Goal: Task Accomplishment & Management: Use online tool/utility

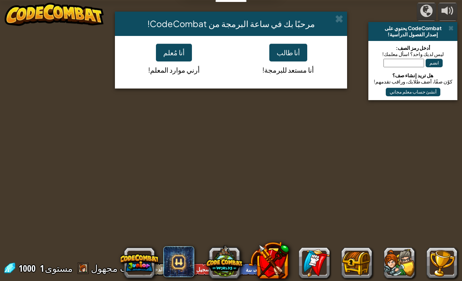
select select "ar"
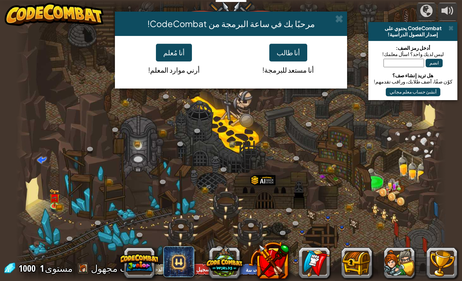
click at [297, 54] on button "أنا طالب" at bounding box center [288, 53] width 38 height 18
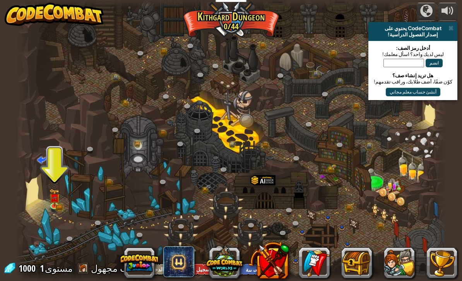
click at [44, 195] on div at bounding box center [231, 140] width 430 height 281
click at [52, 206] on link at bounding box center [55, 207] width 15 height 12
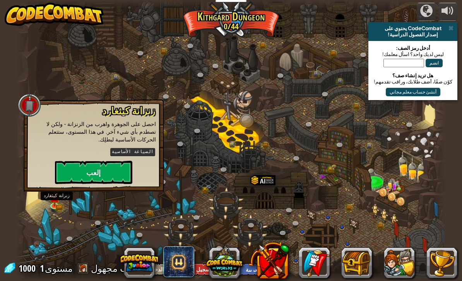
click at [65, 165] on button "إلعب" at bounding box center [93, 172] width 77 height 23
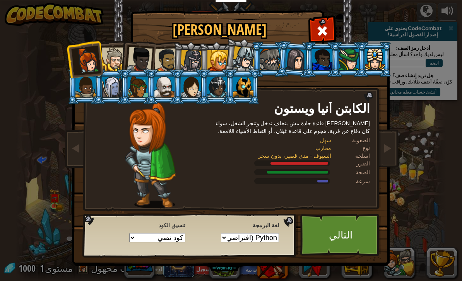
click at [182, 229] on span "تنسيق الكود" at bounding box center [143, 226] width 85 height 8
click at [168, 236] on select "كود نصي الكتل والكود الكتل بلوكات (أيقونات)" at bounding box center [157, 237] width 56 height 9
click at [245, 241] on select "Python (افتراضي) JavaScript Lua C++ Java (تجريبي)" at bounding box center [250, 237] width 58 height 9
click at [265, 227] on span "لغة البرمجة" at bounding box center [236, 226] width 85 height 8
click at [263, 240] on select "Python (افتراضي) JavaScript Lua C++ Java (تجريبي)" at bounding box center [250, 237] width 58 height 9
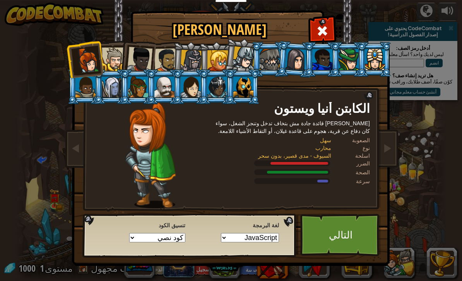
click at [181, 236] on select "كود نصي الكتل والكود الكتل بلوكات (أيقونات)" at bounding box center [157, 237] width 56 height 9
click at [251, 237] on select "Python (افتراضي) JavaScript Lua C++ Java (تجريبي)" at bounding box center [250, 237] width 58 height 9
click at [252, 243] on select "Python (افتراضي) JavaScript Lua C++ Java (تجريبي)" at bounding box center [250, 237] width 58 height 9
select select "python"
click at [182, 236] on select "كود نصي الكتل والكود الكتل بلوكات (أيقونات)" at bounding box center [157, 237] width 56 height 9
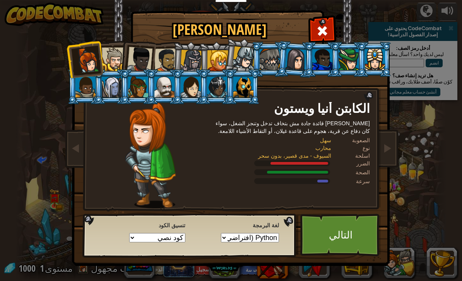
click at [345, 227] on link "التالي" at bounding box center [340, 235] width 81 height 43
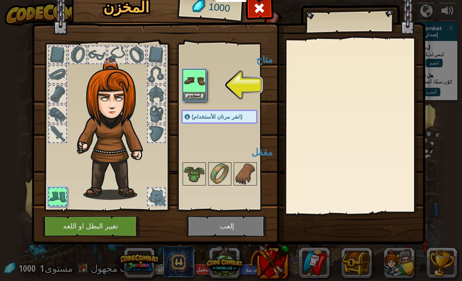
click at [198, 84] on img at bounding box center [194, 81] width 22 height 22
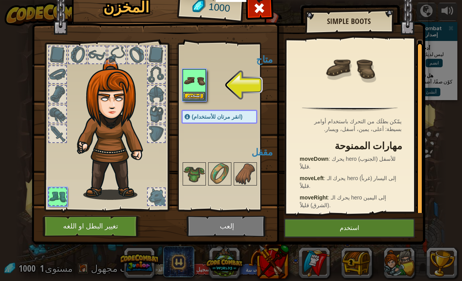
scroll to position [2, 0]
click at [366, 229] on button "استخدم" at bounding box center [349, 228] width 131 height 19
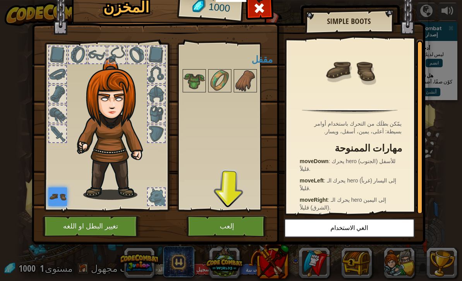
click at [262, 218] on button "إلعب" at bounding box center [226, 226] width 81 height 21
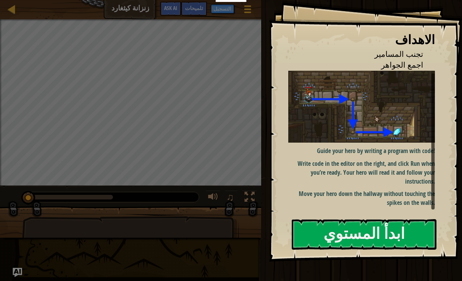
scroll to position [3, 0]
click at [383, 231] on button "ابدأ المستوي" at bounding box center [364, 234] width 145 height 31
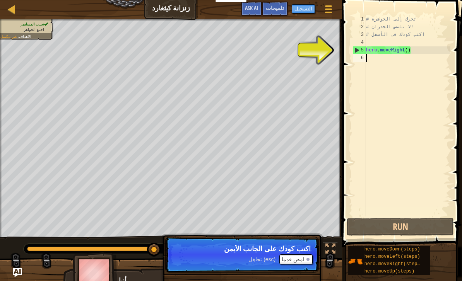
type textarea "h"
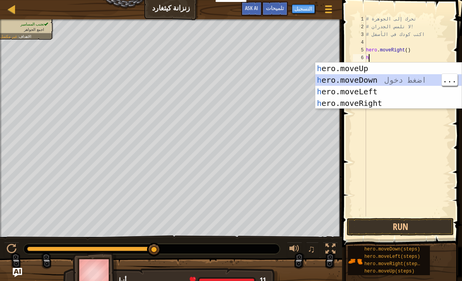
click at [415, 80] on div "h ero.moveUp اضغط دخول h ero.moveDown اضغط دخول h ero.moveLeft اضغط دخول h ero.…" at bounding box center [388, 98] width 146 height 70
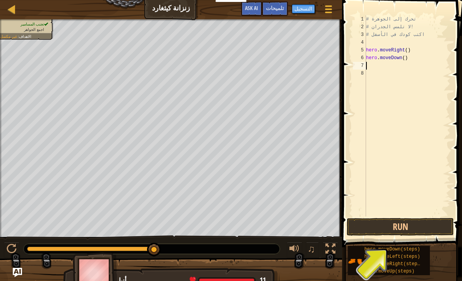
click at [422, 227] on button "Run" at bounding box center [400, 227] width 107 height 18
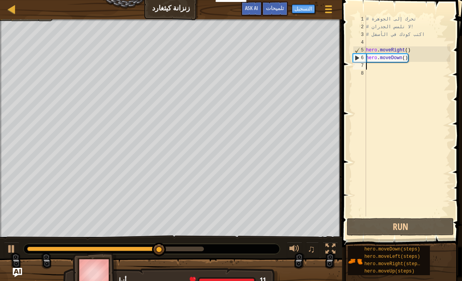
type textarea "h"
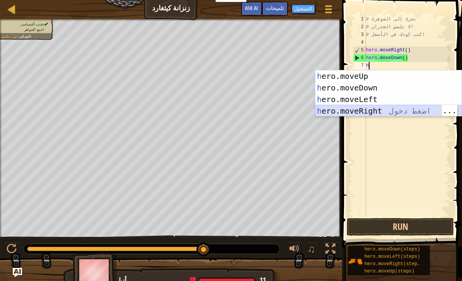
click at [416, 108] on div "h ero.moveUp اضغط دخول h ero.moveDown اضغط دخول h ero.moveLeft اضغط دخول h ero.…" at bounding box center [388, 105] width 146 height 70
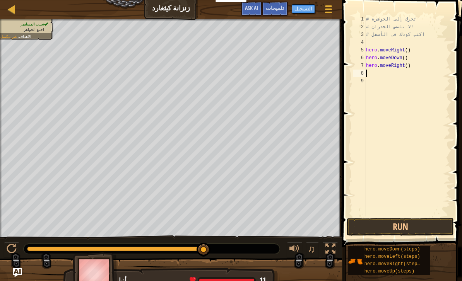
click at [416, 225] on button "Run" at bounding box center [400, 227] width 107 height 18
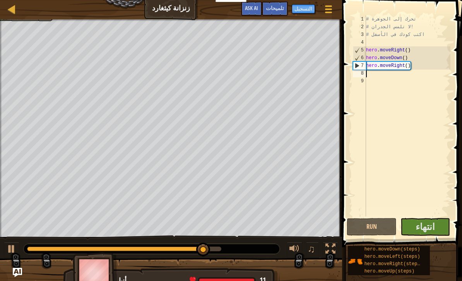
click at [433, 229] on span "انتهاء" at bounding box center [425, 227] width 19 height 12
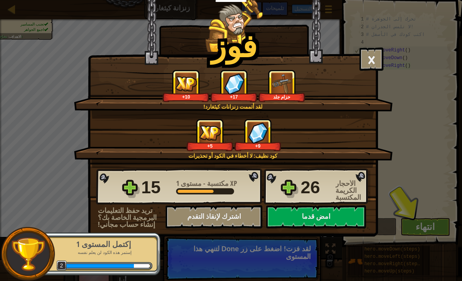
click at [349, 212] on button "امض قدما" at bounding box center [316, 216] width 100 height 23
select select "ar"
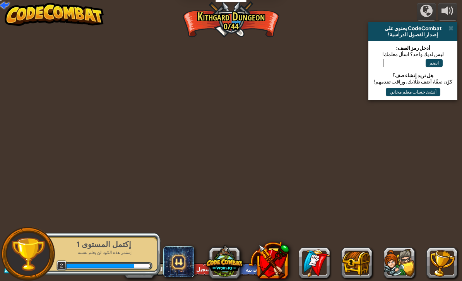
select select "ar"
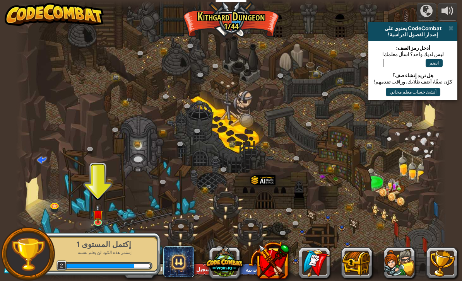
click at [103, 218] on img at bounding box center [97, 214] width 11 height 18
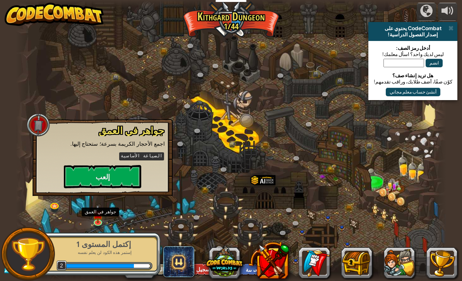
click at [130, 174] on button "إلعب" at bounding box center [102, 176] width 77 height 23
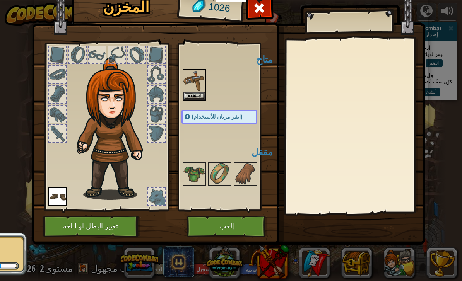
click at [219, 228] on button "إلعب" at bounding box center [226, 226] width 81 height 21
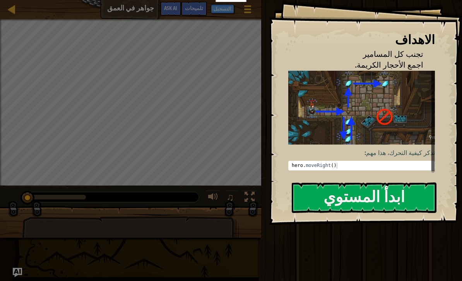
click at [397, 195] on button "ابدأ المستوي" at bounding box center [364, 198] width 145 height 31
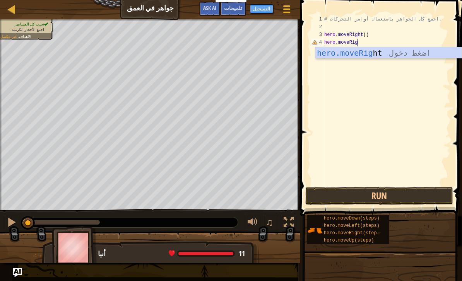
scroll to position [4, 3]
type textarea "hero.moveRight"
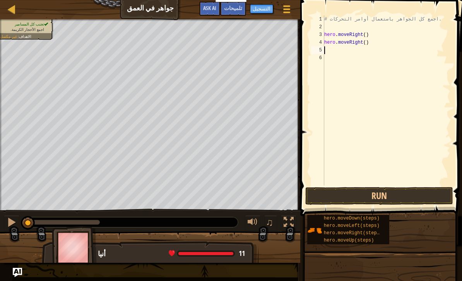
click at [418, 195] on button "Run" at bounding box center [379, 196] width 148 height 18
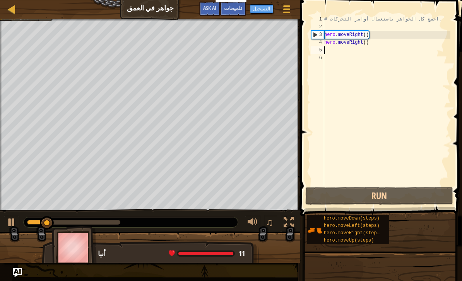
click at [416, 197] on button "Run" at bounding box center [379, 196] width 148 height 18
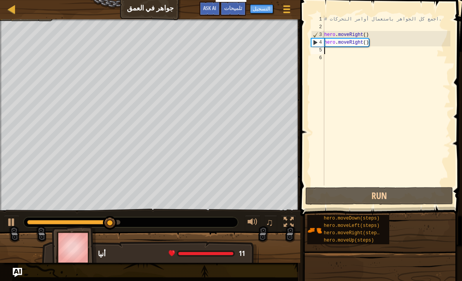
click at [320, 36] on div "3" at bounding box center [317, 35] width 13 height 8
click at [314, 36] on div "3" at bounding box center [317, 35] width 13 height 8
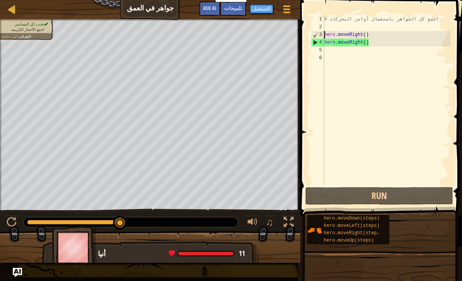
click at [315, 41] on div "4" at bounding box center [317, 43] width 13 height 8
type textarea "hero.moveRight()"
type textarea "h"
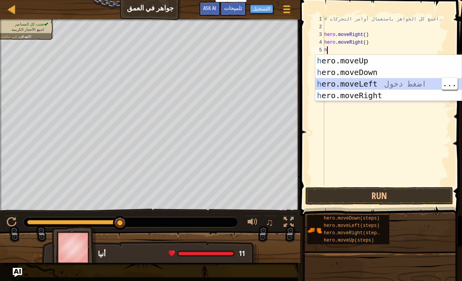
click at [412, 87] on div "h ero.moveUp اضغط دخول h ero.moveDown اضغط دخول h ero.moveLeft اضغط دخول h ero.…" at bounding box center [388, 90] width 146 height 70
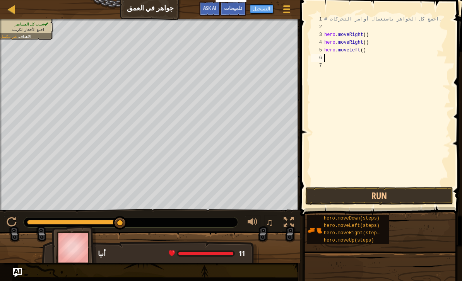
click at [389, 188] on button "Run" at bounding box center [379, 196] width 148 height 18
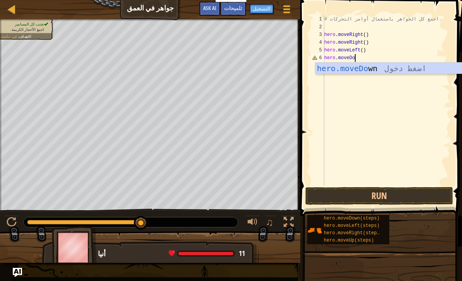
scroll to position [4, 2]
type textarea "hero.moveDown"
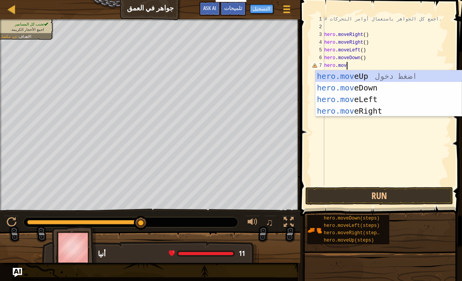
scroll to position [4, 2]
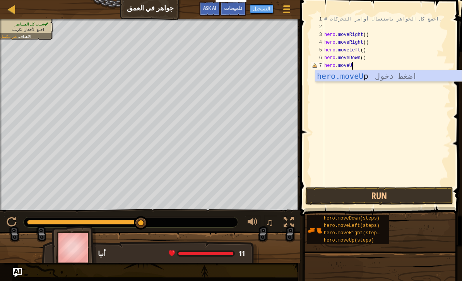
type textarea "hero.moveUp"
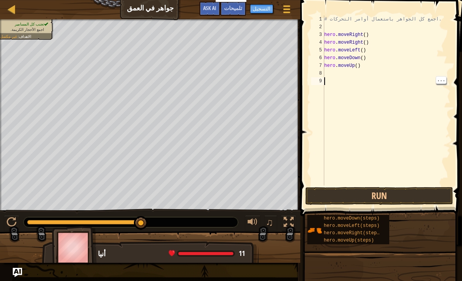
click at [388, 192] on button "Run" at bounding box center [379, 196] width 148 height 18
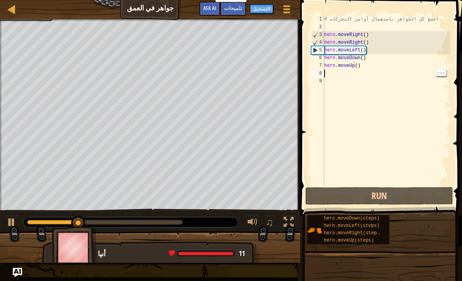
click at [342, 70] on div "# اجمع كل الجواهر باستعمال أوامر التحركات. hero . moveRight ( ) hero . moveRigh…" at bounding box center [387, 108] width 128 height 186
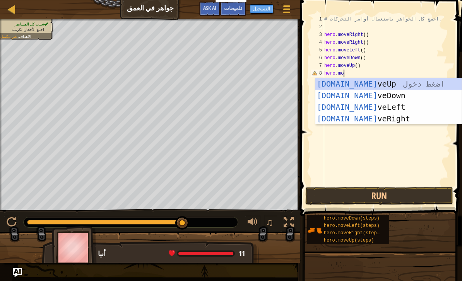
scroll to position [4, 2]
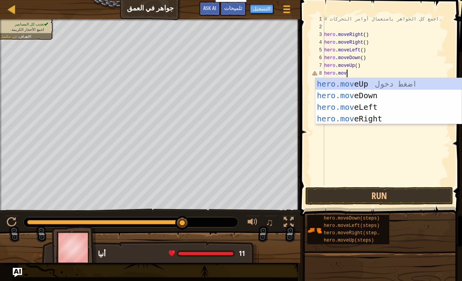
type textarea "hero.move"
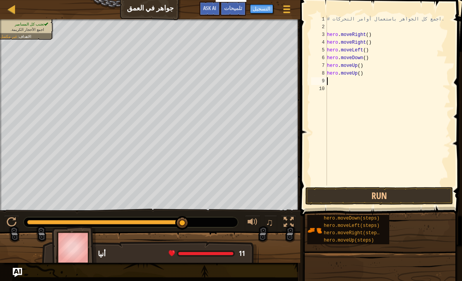
scroll to position [4, 0]
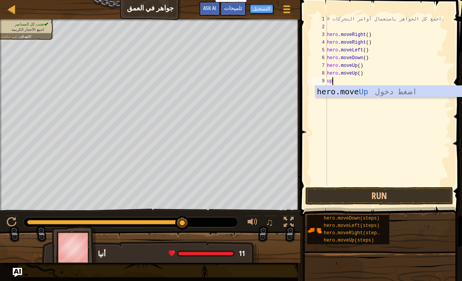
type textarea "u"
type textarea "hero.moveRight"
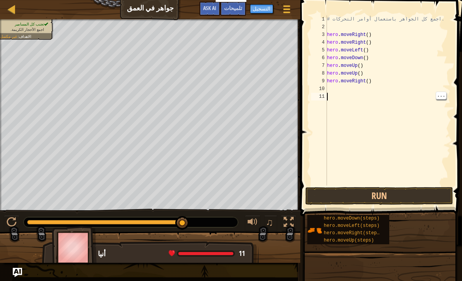
click at [385, 197] on button "Run" at bounding box center [379, 196] width 148 height 18
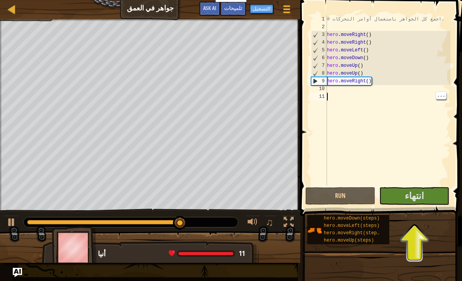
click at [423, 196] on span "انتهاء" at bounding box center [414, 196] width 19 height 12
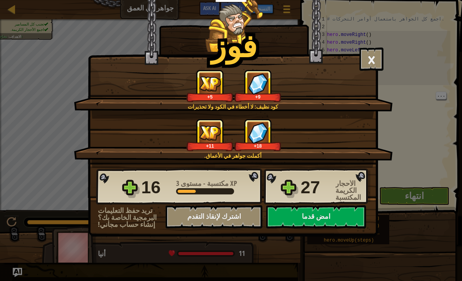
click at [353, 216] on button "امض قدما" at bounding box center [316, 216] width 100 height 23
select select "ar"
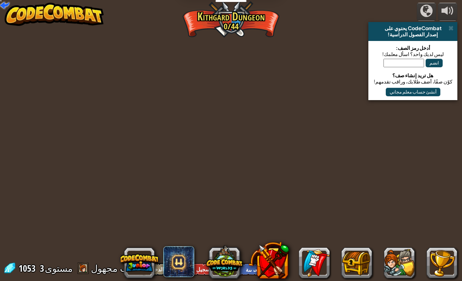
select select "ar"
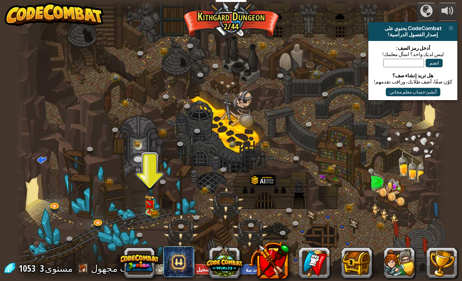
click at [452, 29] on span at bounding box center [450, 28] width 5 height 6
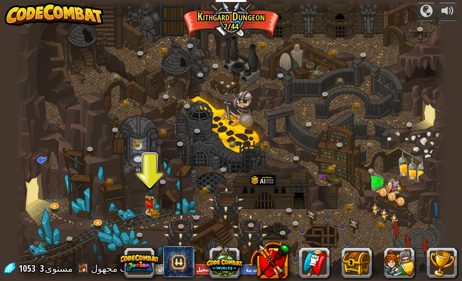
click at [155, 215] on link at bounding box center [150, 213] width 15 height 12
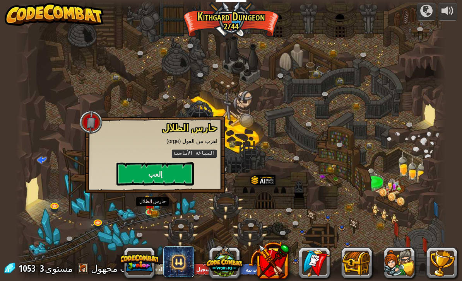
click at [176, 174] on button "إلعب" at bounding box center [154, 173] width 77 height 23
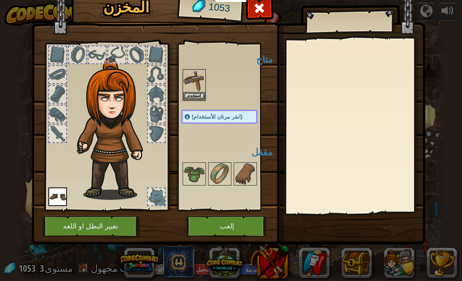
click at [239, 220] on button "إلعب" at bounding box center [226, 226] width 81 height 21
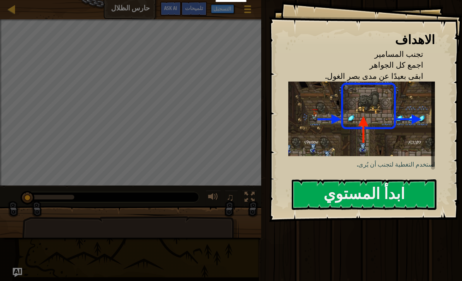
click at [367, 196] on button "ابدأ المستوي" at bounding box center [364, 195] width 145 height 31
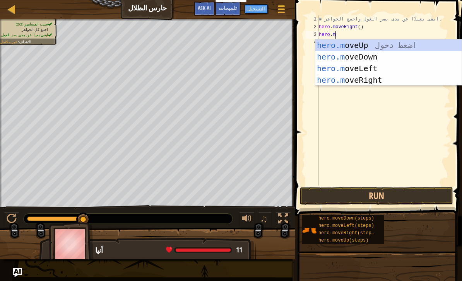
scroll to position [4, 1]
type textarea "hero.move"
click at [358, 43] on div "hero.move Up اضغط دخول hero.move Down اضغط دخول hero.move Left اضغط دخول hero.m…" at bounding box center [388, 74] width 146 height 70
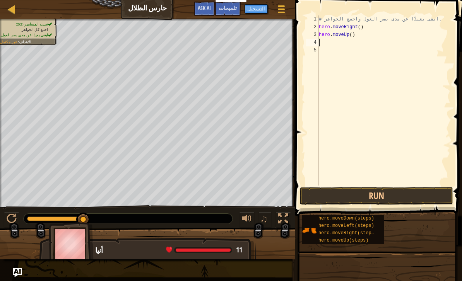
scroll to position [4, 0]
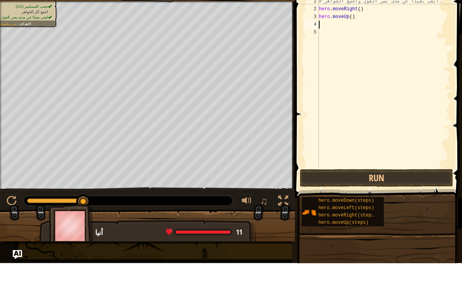
click at [405, 187] on button "Run" at bounding box center [376, 196] width 153 height 18
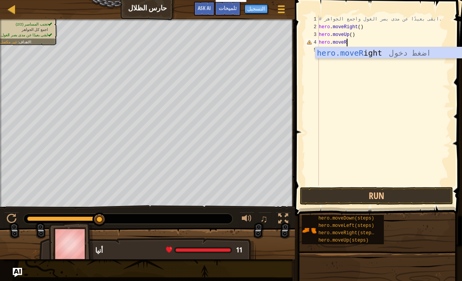
scroll to position [4, 2]
type textarea "hero.moveRight"
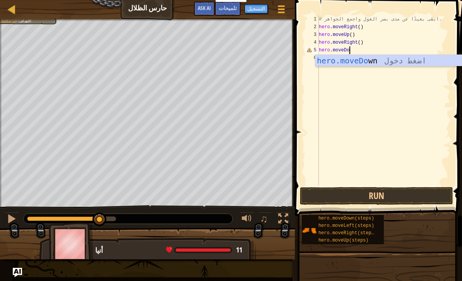
scroll to position [4, 2]
type textarea "hero.moveDown"
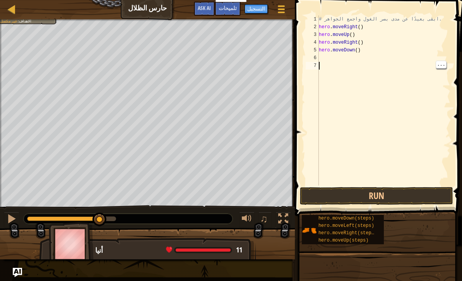
click at [385, 188] on button "Run" at bounding box center [376, 196] width 153 height 18
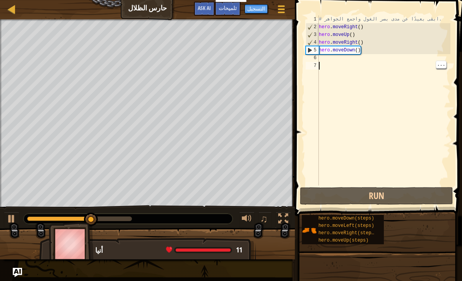
type textarea "h"
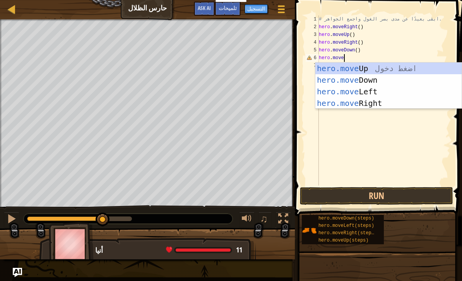
scroll to position [4, 2]
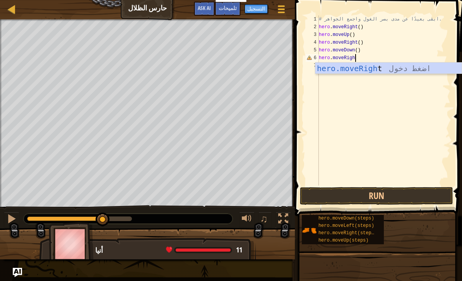
type textarea "hero.moveRight"
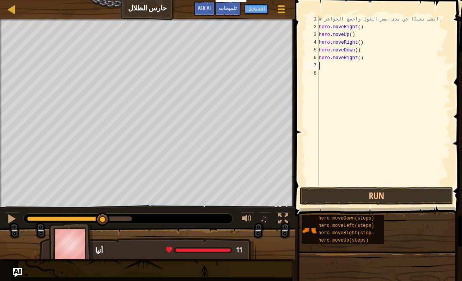
scroll to position [4, 0]
click at [399, 201] on button "Run" at bounding box center [376, 196] width 153 height 18
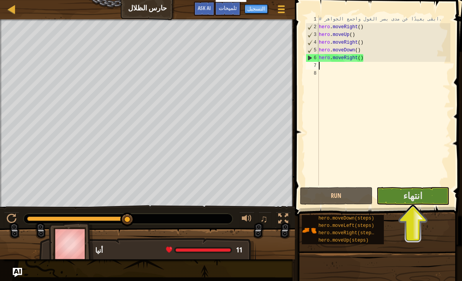
click at [428, 197] on button "انتهاء" at bounding box center [412, 196] width 73 height 18
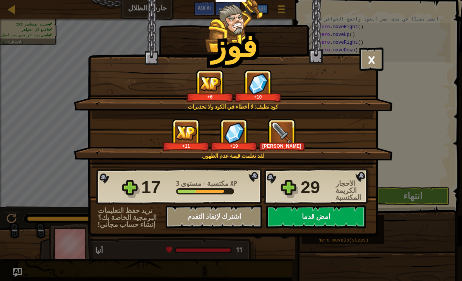
click at [354, 222] on button "امض قدما" at bounding box center [316, 216] width 100 height 23
select select "ar"
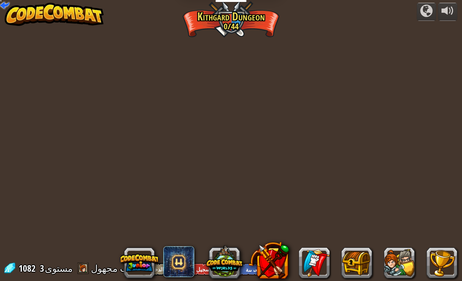
select select "ar"
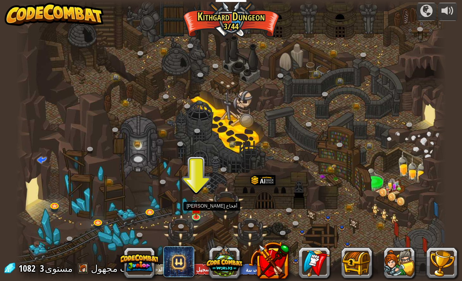
click at [201, 211] on img at bounding box center [196, 209] width 11 height 18
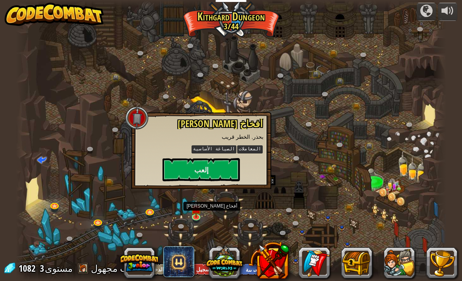
click at [233, 162] on button "إلعب" at bounding box center [200, 169] width 77 height 23
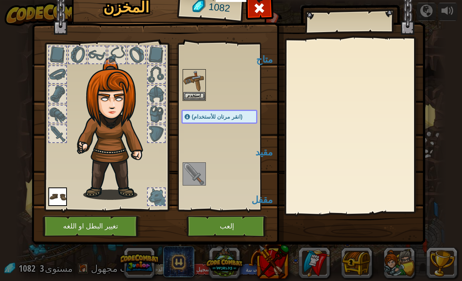
click at [200, 87] on img at bounding box center [194, 81] width 22 height 22
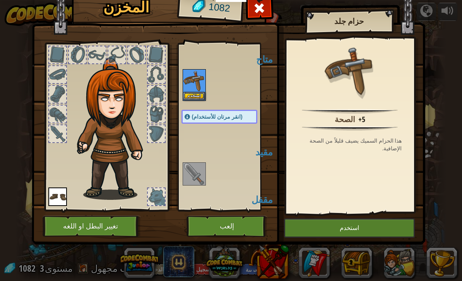
click at [220, 218] on button "إلعب" at bounding box center [226, 226] width 81 height 21
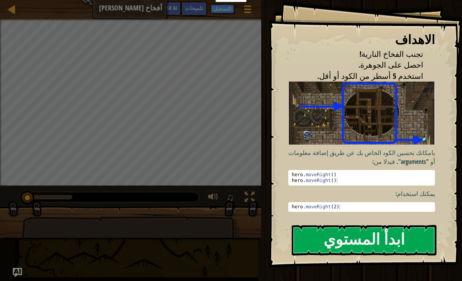
click at [395, 231] on button "ابدأ المستوي" at bounding box center [364, 240] width 145 height 31
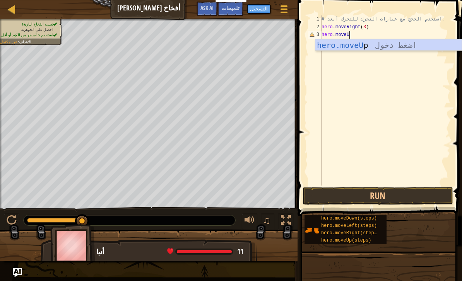
scroll to position [4, 2]
type textarea "hero.moveUp"
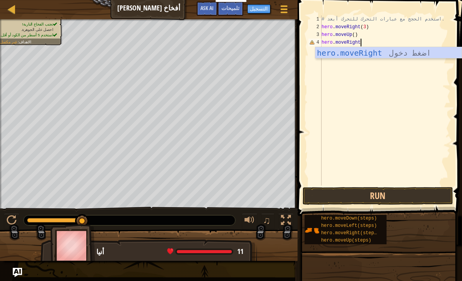
scroll to position [4, 3]
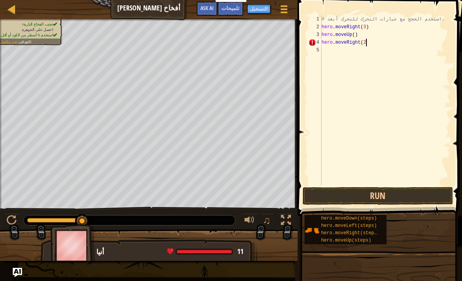
type textarea "hero.moveRight(2)"
type textarea "hero.moveRight"
type textarea "hero.moveRight()"
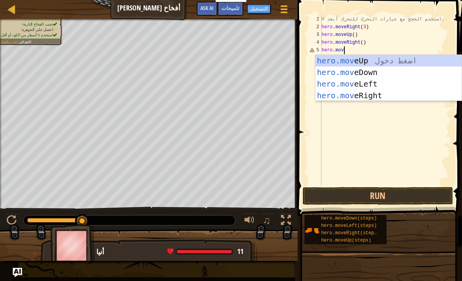
scroll to position [4, 2]
type textarea "hero.move"
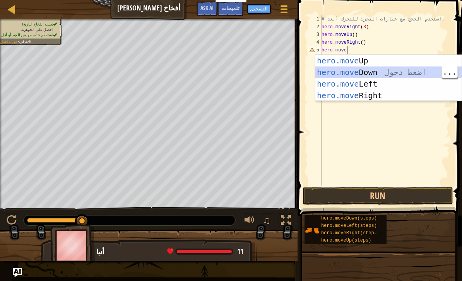
click at [399, 75] on div "hero.move Up اضغط دخول hero.move Down اضغط دخول hero.move Left اضغط دخول hero.m…" at bounding box center [388, 90] width 146 height 70
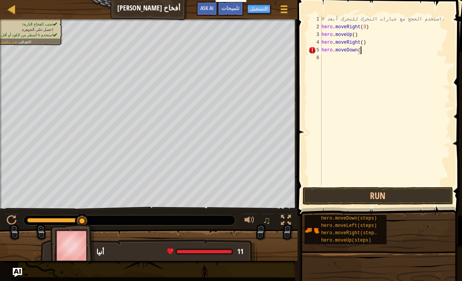
scroll to position [4, 3]
type textarea "hero.moveDown(3)"
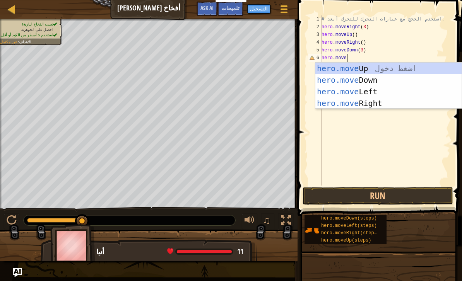
scroll to position [4, 2]
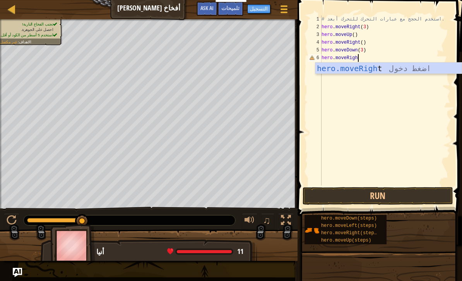
type textarea "hero.moveRight"
click at [383, 63] on div "hero.moveRight اضغط دخول" at bounding box center [388, 80] width 146 height 35
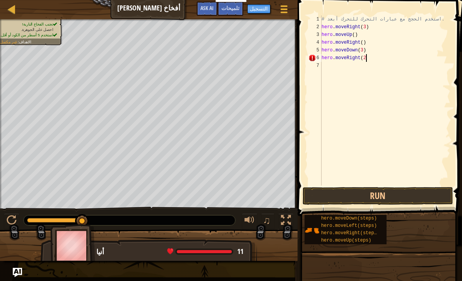
scroll to position [4, 3]
type textarea "hero.moveRight(2)"
click at [398, 200] on button "Run" at bounding box center [378, 196] width 150 height 18
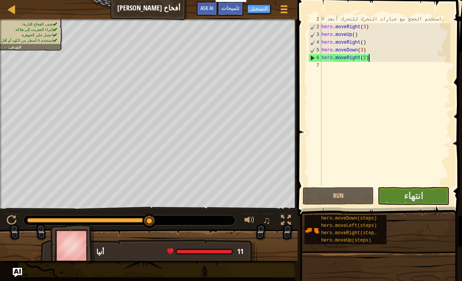
click at [431, 195] on button "انتهاء" at bounding box center [414, 196] width 72 height 18
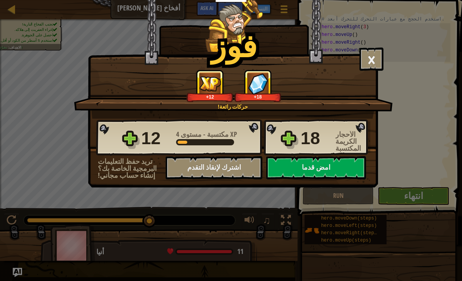
click at [364, 157] on button "امض قدما" at bounding box center [316, 167] width 100 height 23
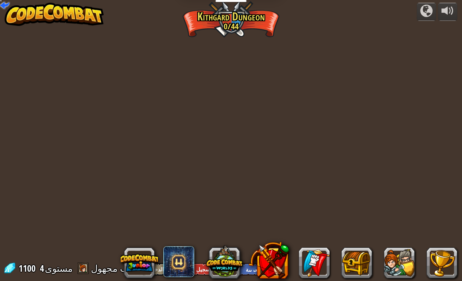
select select "ar"
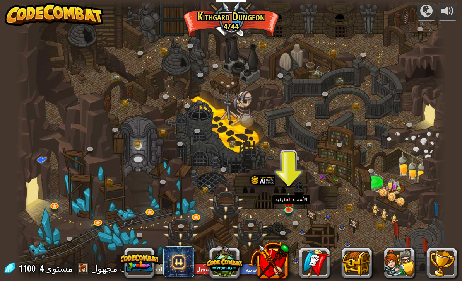
click at [283, 214] on div at bounding box center [231, 140] width 430 height 281
click at [289, 208] on img at bounding box center [288, 201] width 11 height 18
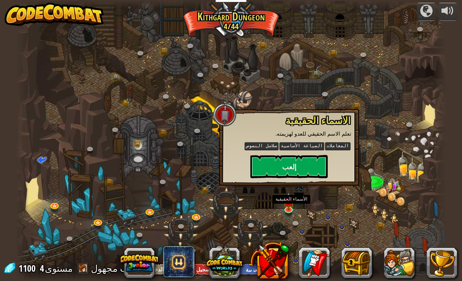
click at [311, 170] on button "إلعب" at bounding box center [288, 166] width 77 height 23
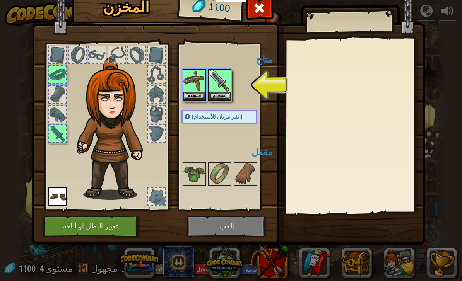
click at [221, 92] on button "استخدم" at bounding box center [220, 96] width 22 height 8
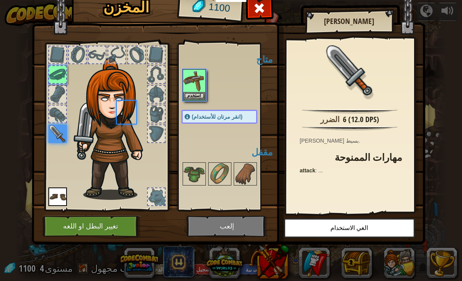
click at [217, 92] on div at bounding box center [226, 85] width 91 height 34
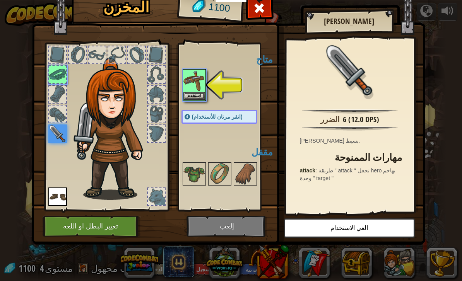
click at [201, 92] on button "استخدم" at bounding box center [194, 96] width 22 height 8
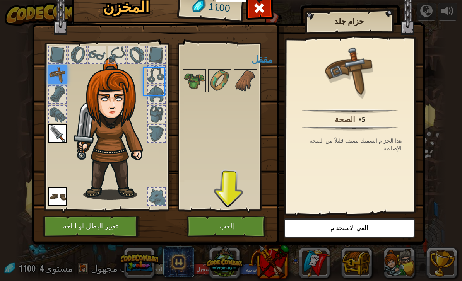
click at [197, 91] on img at bounding box center [194, 81] width 22 height 22
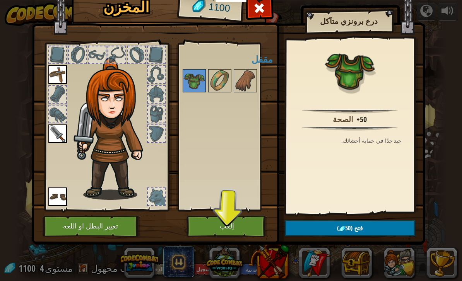
click at [246, 227] on button "إلعب" at bounding box center [226, 226] width 81 height 21
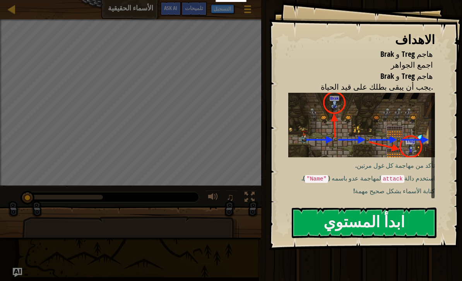
scroll to position [3, 0]
click at [349, 223] on button "ابدأ المستوي" at bounding box center [364, 223] width 145 height 31
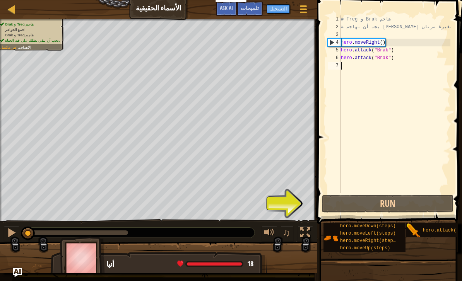
click at [397, 208] on button "Run" at bounding box center [388, 204] width 132 height 18
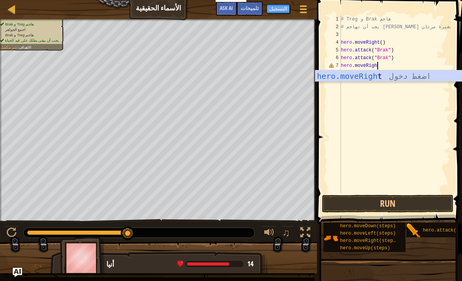
scroll to position [4, 3]
type textarea "hero.moveRight"
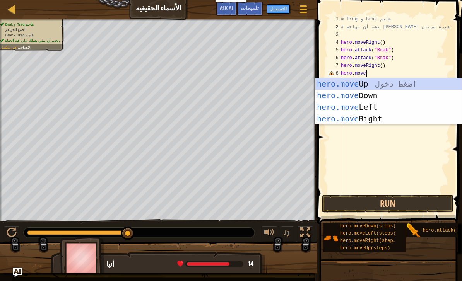
scroll to position [4, 2]
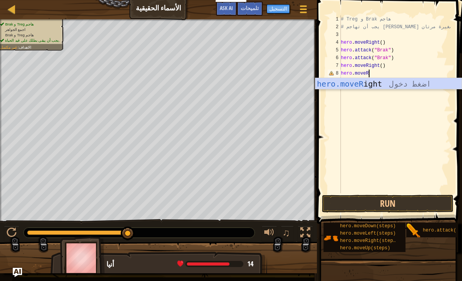
type textarea "hero.move"
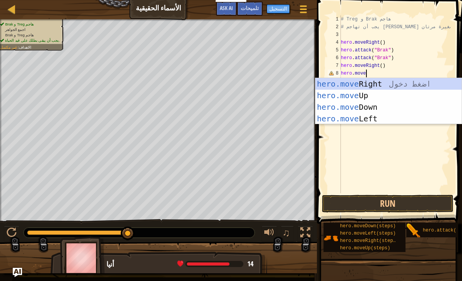
scroll to position [4, 2]
click at [349, 108] on div "hero.move Right اضغط دخول hero.move Up اضغط دخول hero.move Down اضغط دخول hero.…" at bounding box center [388, 113] width 146 height 70
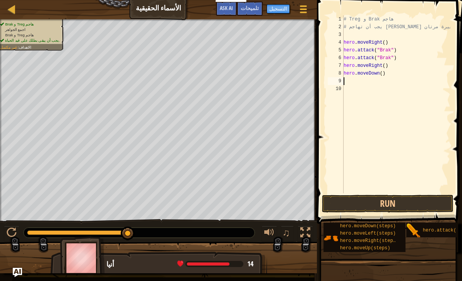
click at [355, 106] on div "# Treg و Brak هاجم # يجب أن تهاجم الغيلان الصغيرة مرتان. hero . moveRight ( ) h…" at bounding box center [396, 111] width 109 height 193
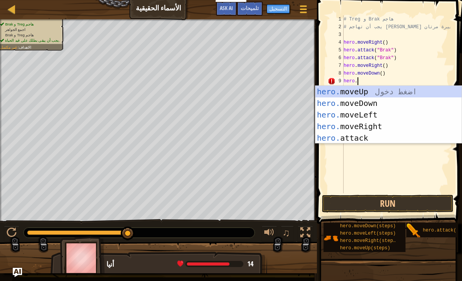
scroll to position [4, 1]
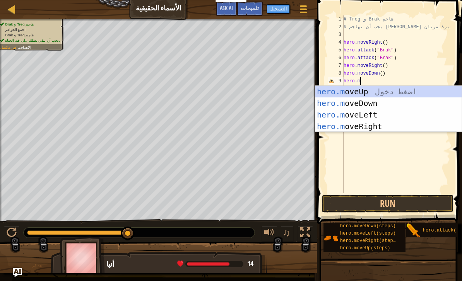
type textarea "[DOMAIN_NAME]"
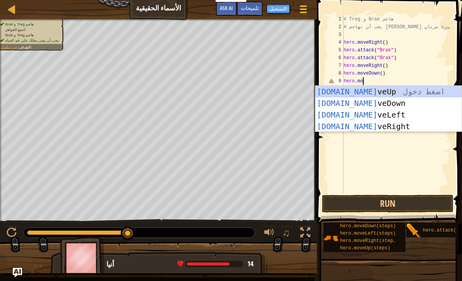
click at [359, 128] on div "hero.mo veUp اضغط دخول hero.mo veDown اضغط دخول hero.mo veLeft اضغط دخول hero.m…" at bounding box center [388, 121] width 146 height 70
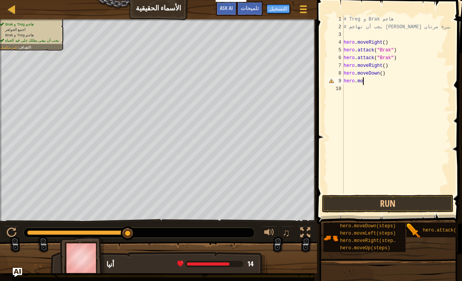
scroll to position [4, 0]
click at [384, 202] on button "Run" at bounding box center [388, 204] width 132 height 18
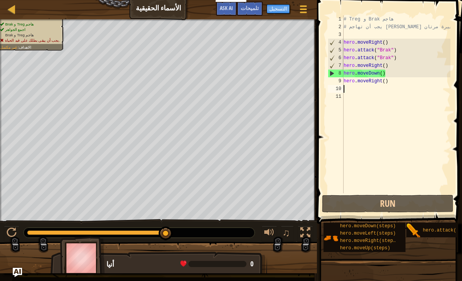
click at [354, 209] on button "Run" at bounding box center [388, 204] width 132 height 18
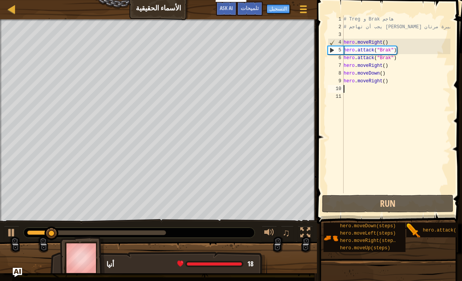
click at [350, 199] on button "Run" at bounding box center [388, 204] width 132 height 18
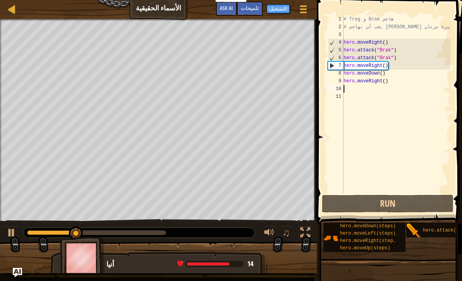
click at [390, 209] on button "Run" at bounding box center [388, 204] width 132 height 18
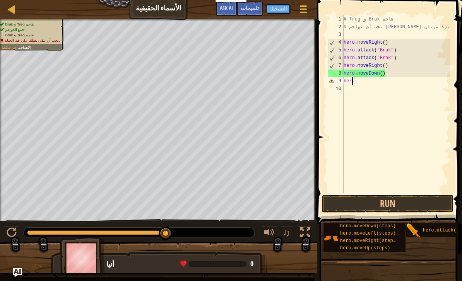
type textarea "h"
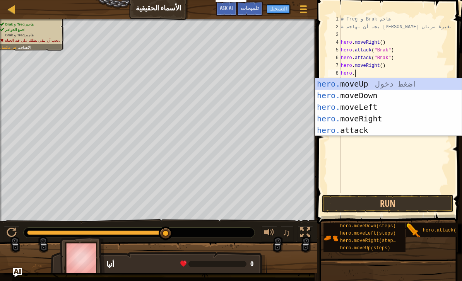
scroll to position [4, 1]
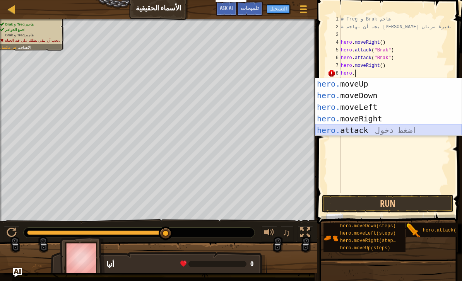
click at [387, 132] on div "hero. moveUp اضغط دخول hero. moveDown اضغط دخول hero. moveLeft اضغط دخول hero. …" at bounding box center [388, 118] width 146 height 81
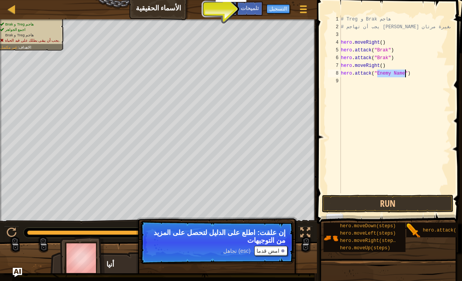
click at [252, 13] on div "تلميحات" at bounding box center [250, 9] width 26 height 14
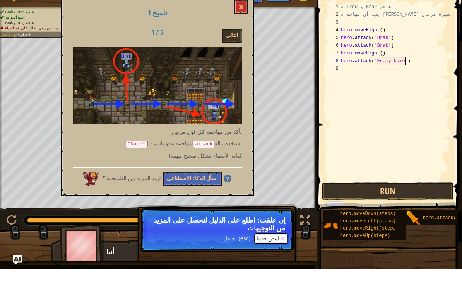
click at [205, 153] on code "attack" at bounding box center [203, 156] width 21 height 7
click at [206, 153] on code "attack" at bounding box center [203, 156] width 21 height 7
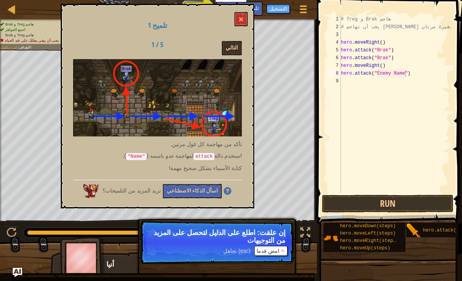
click at [246, 17] on button at bounding box center [240, 19] width 13 height 14
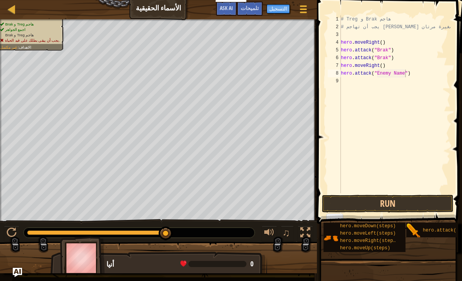
click at [379, 74] on div "# Treg و Brak هاجم # يجب أن تهاجم الغيلان الصغيرة مرتان. hero . moveRight ( ) h…" at bounding box center [394, 111] width 111 height 193
type textarea "hero.attack(Treg)"
click at [393, 201] on button "Run" at bounding box center [388, 204] width 132 height 18
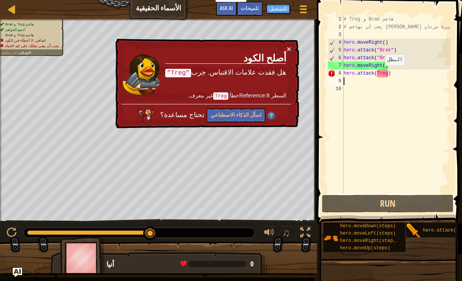
click at [242, 112] on button "اسأل الذكاء الاصطناعي" at bounding box center [236, 115] width 59 height 14
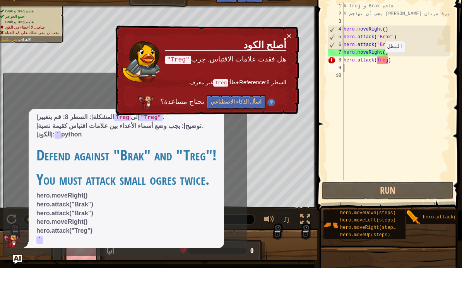
click at [382, 56] on div "# Treg و Brak هاجم # يجب أن تهاجم الغيلان الصغيرة مرتان. hero . moveRight ( ) h…" at bounding box center [396, 111] width 109 height 193
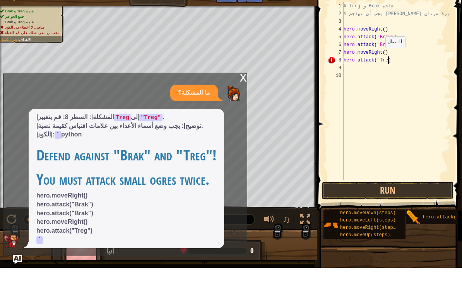
scroll to position [4, 4]
click at [386, 195] on button "Run" at bounding box center [388, 204] width 132 height 18
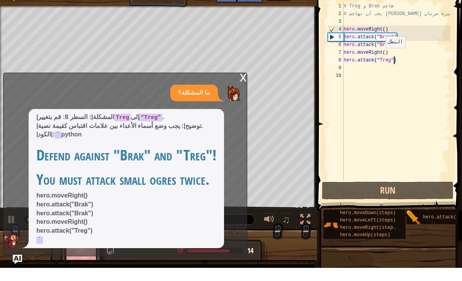
click at [237, 86] on div "x ما المشكلة؟ |المشكلة|: السطر 8: قم بتغيير Treg إلى "Treg" . |توضيح|: يجب وضع …" at bounding box center [125, 178] width 244 height 184
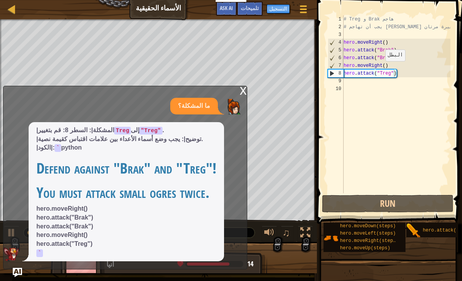
click at [246, 94] on div "x" at bounding box center [243, 90] width 7 height 8
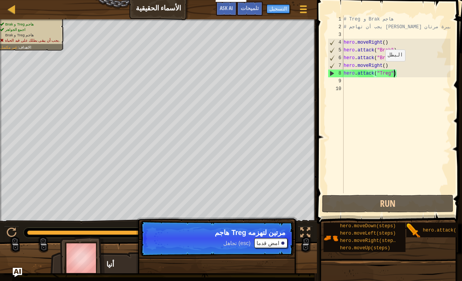
click at [252, 7] on span "تلميحات" at bounding box center [250, 7] width 18 height 7
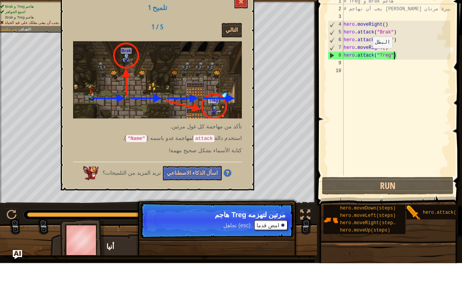
click at [369, 56] on div "# Treg و Brak هاجم # يجب أن تهاجم الغيلان الصغيرة مرتان. hero . moveRight ( ) h…" at bounding box center [396, 111] width 109 height 193
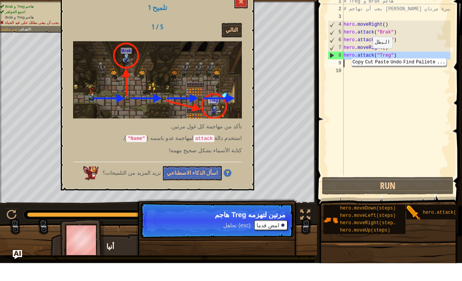
type textarea "hero.attack("Treg)"
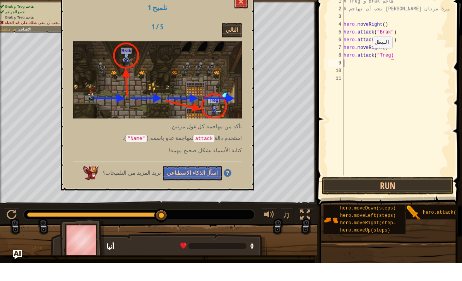
scroll to position [4, 0]
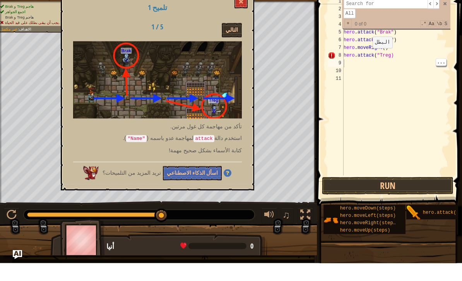
click at [397, 78] on div "# Treg و Brak هاجم # يجب أن تهاجم الغيلان الصغيرة مرتان. hero . moveRight ( ) h…" at bounding box center [396, 111] width 109 height 193
click at [378, 61] on div "# Treg و Brak هاجم # يجب أن تهاجم الغيلان الصغيرة مرتان. hero . moveRight ( ) h…" at bounding box center [396, 111] width 109 height 193
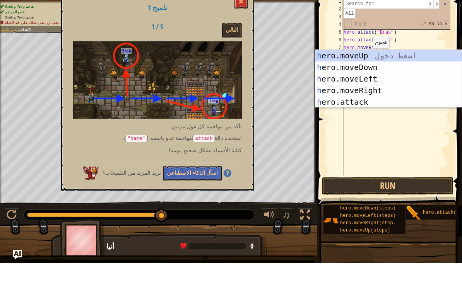
click at [359, 102] on div "h ero.moveUp اضغط دخول h ero.moveDown اضغط دخول h ero.moveLeft اضغط دخول h ero.…" at bounding box center [388, 108] width 146 height 81
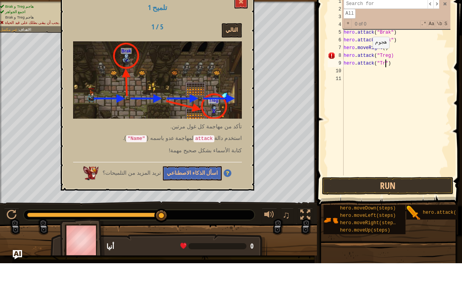
scroll to position [4, 4]
click at [236, 12] on button at bounding box center [240, 19] width 13 height 14
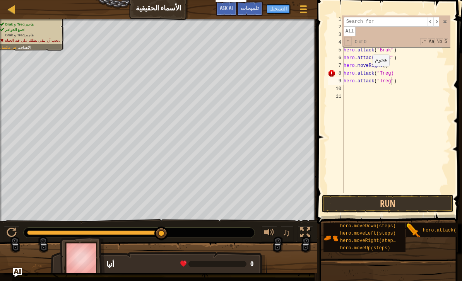
click at [387, 200] on button "Run" at bounding box center [388, 204] width 132 height 18
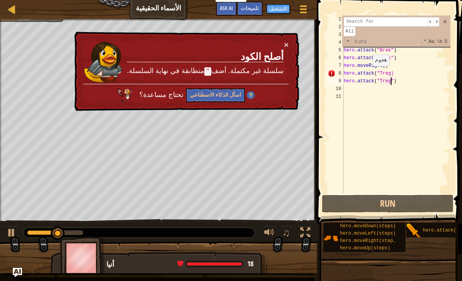
click at [288, 43] on button "×" at bounding box center [286, 45] width 5 height 8
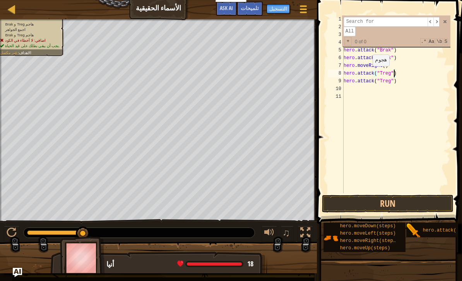
type textarea "hero.attack("Treg")"
click at [379, 204] on button "Run" at bounding box center [388, 204] width 132 height 18
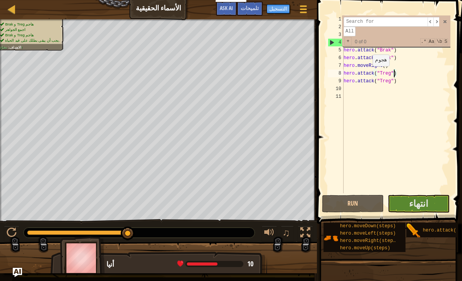
click at [420, 204] on span "انتهاء" at bounding box center [418, 203] width 19 height 12
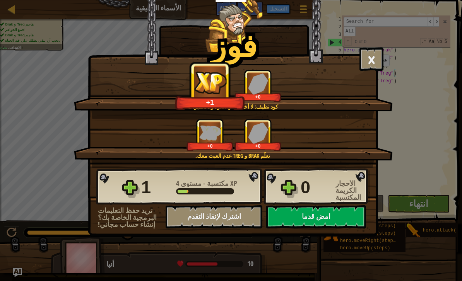
click at [338, 227] on button "امض قدما" at bounding box center [316, 216] width 100 height 23
select select "ar"
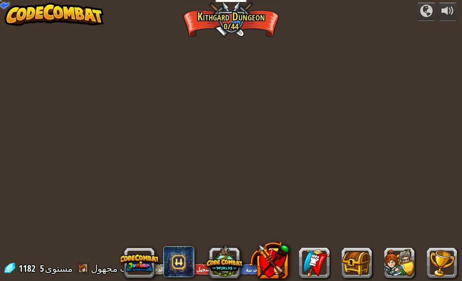
select select "ar"
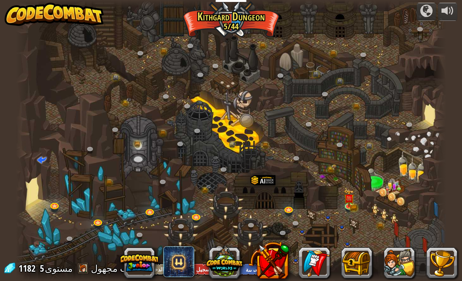
scroll to position [0, 0]
click at [345, 207] on link at bounding box center [349, 207] width 15 height 12
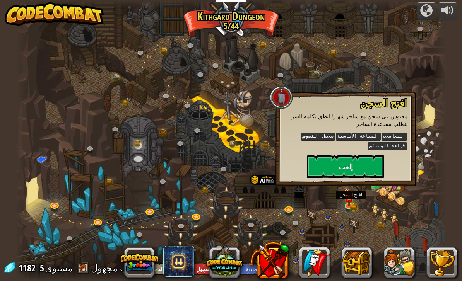
click at [323, 168] on button "إلعب" at bounding box center [345, 166] width 77 height 23
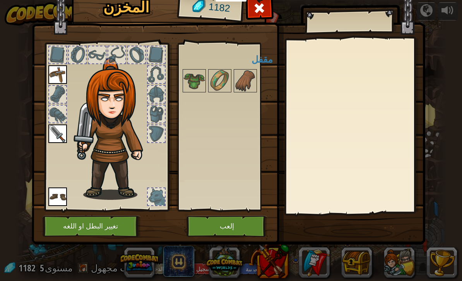
click at [198, 73] on img at bounding box center [194, 81] width 22 height 22
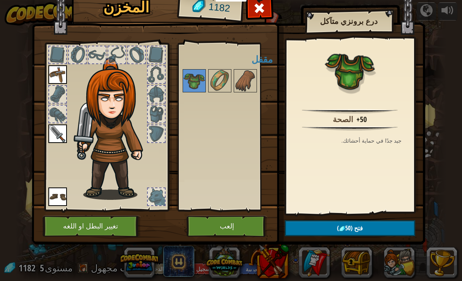
click at [232, 233] on button "إلعب" at bounding box center [226, 226] width 81 height 21
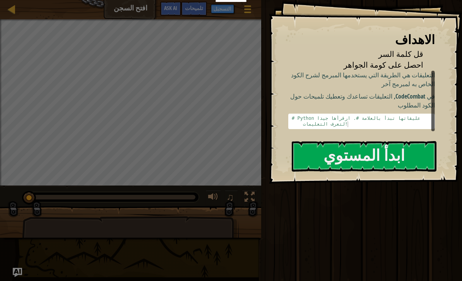
click at [411, 156] on button "ابدأ المستوي" at bounding box center [364, 156] width 145 height 31
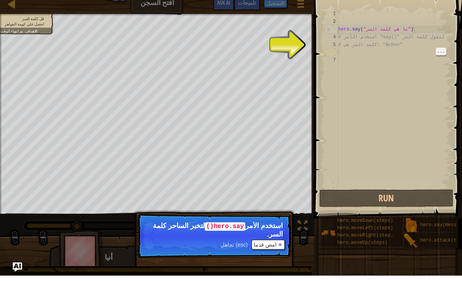
click at [382, 202] on button "Run" at bounding box center [386, 204] width 134 height 18
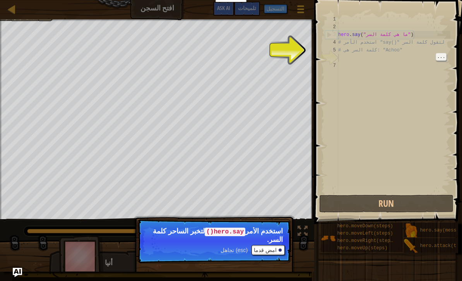
click at [280, 251] on div at bounding box center [280, 250] width 3 height 3
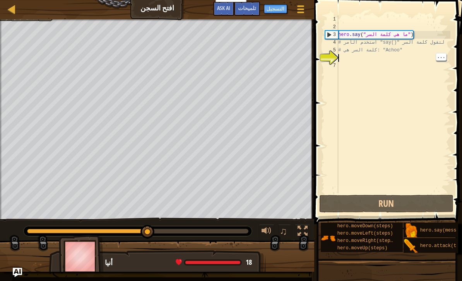
scroll to position [4, 0]
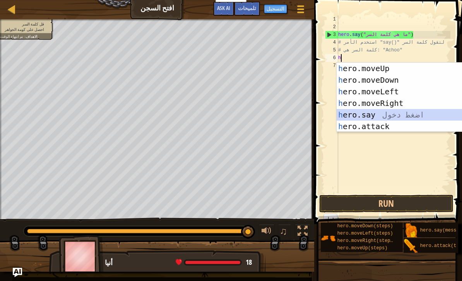
click at [369, 118] on div "h ero.moveUp اضغط دخول h ero.moveDown اضغط دخول h ero.moveLeft اضغط دخول h ero.…" at bounding box center [410, 109] width 146 height 93
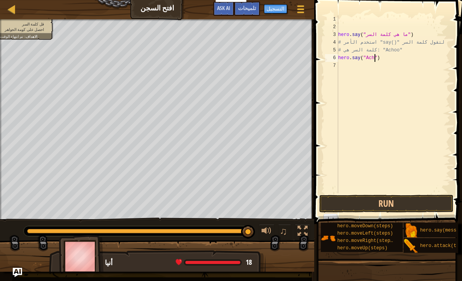
scroll to position [4, 3]
type textarea "hero.say("Acho")"
click at [426, 203] on button "Run" at bounding box center [386, 204] width 134 height 18
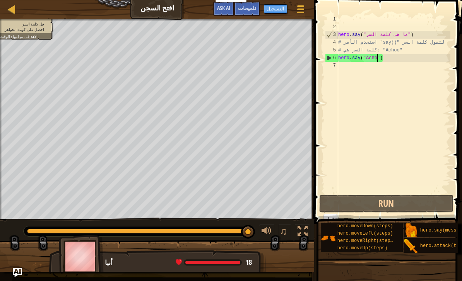
click at [253, 11] on span "تلميحات" at bounding box center [247, 7] width 18 height 7
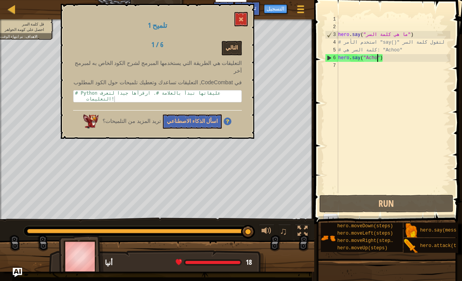
click at [205, 115] on button "اسأل الذكاء الاصطناعي" at bounding box center [192, 122] width 59 height 14
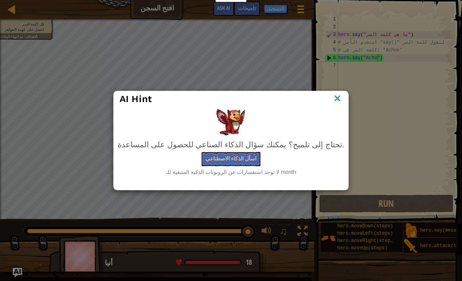
click at [257, 160] on button "اسأل الذكاء الاصطناعي" at bounding box center [231, 159] width 59 height 14
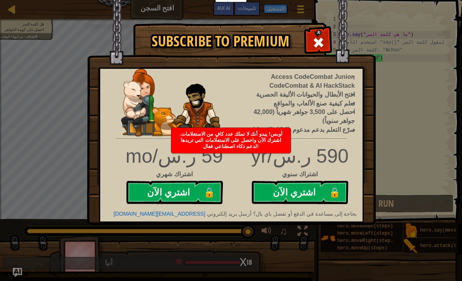
click at [383, 34] on div "Subscribe to Premium Access CodeCombat Junior, CodeCombat & AI HackStack افتح ا…" at bounding box center [231, 140] width 462 height 281
click at [324, 37] on div at bounding box center [318, 41] width 24 height 24
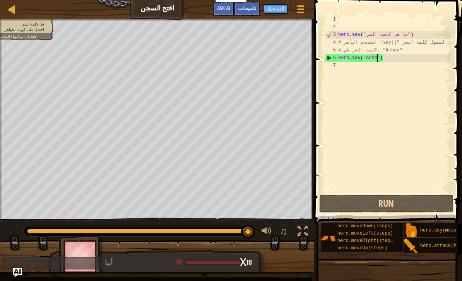
click at [256, 12] on div "تلميحات" at bounding box center [247, 9] width 26 height 14
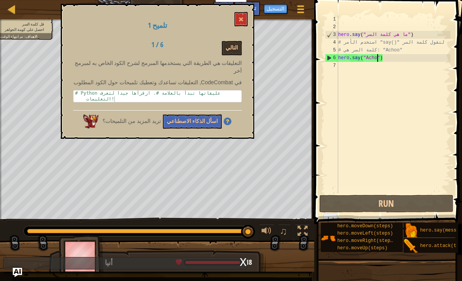
click at [239, 18] on span at bounding box center [240, 19] width 5 height 5
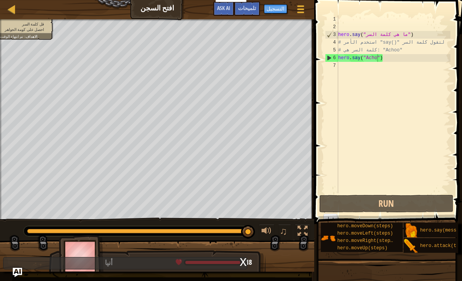
click at [374, 207] on button "Run" at bounding box center [386, 204] width 134 height 18
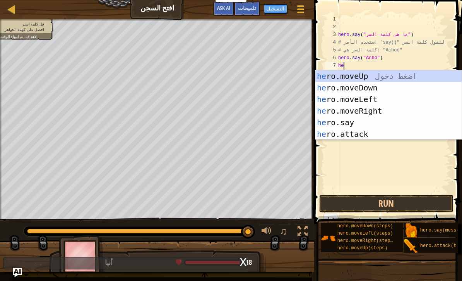
scroll to position [4, 0]
type textarea "h"
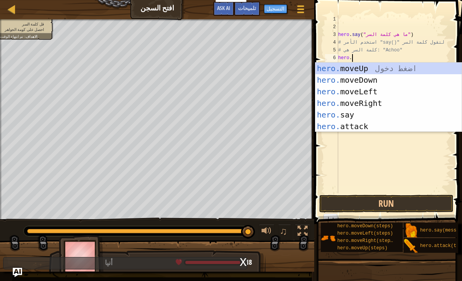
scroll to position [4, 1]
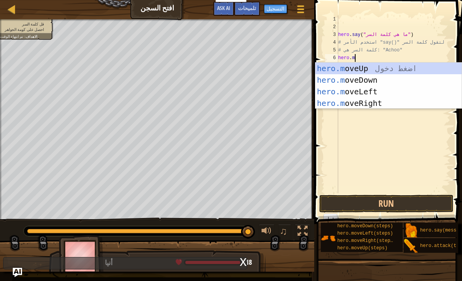
type textarea "[DOMAIN_NAME]"
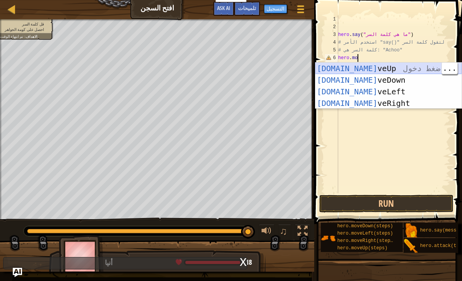
click at [392, 70] on div "hero.mo veUp اضغط دخول hero.mo veDown اضغط دخول hero.mo veLeft اضغط دخول hero.m…" at bounding box center [388, 98] width 146 height 70
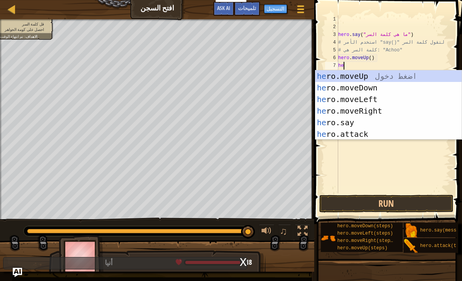
type textarea "her"
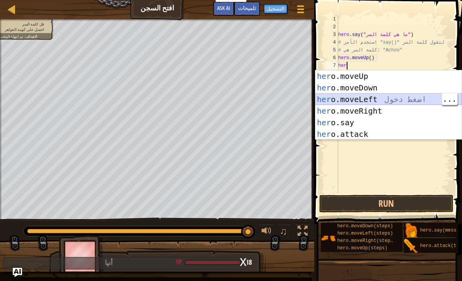
click at [389, 99] on div "her o.moveUp اضغط دخول her o.moveDown اضغط دخول her o.moveLeft اضغط دخول her o.…" at bounding box center [388, 116] width 146 height 93
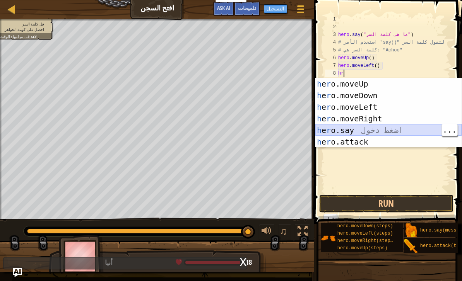
click at [358, 128] on div "h e r o.moveUp اضغط دخول h e r o.moveDown اضغط دخول h e r o.moveLeft اضغط دخول …" at bounding box center [388, 124] width 146 height 93
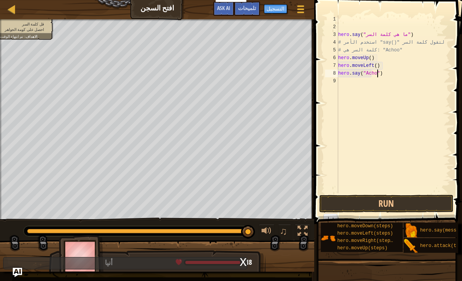
scroll to position [4, 3]
type textarea "hero.say("Achoo")"
click at [416, 209] on button "Run" at bounding box center [386, 204] width 134 height 18
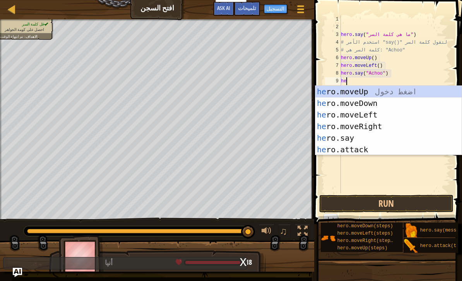
scroll to position [4, 0]
type textarea "hero"
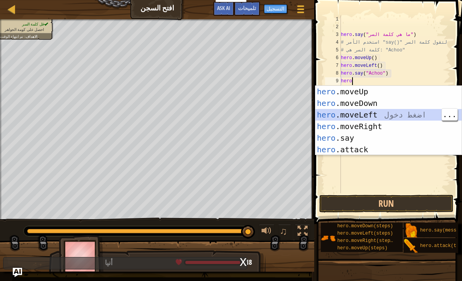
click at [412, 113] on div "hero .moveUp اضغط دخول hero .moveDown اضغط دخول hero .moveLeft اضغط دخول hero .…" at bounding box center [388, 132] width 146 height 93
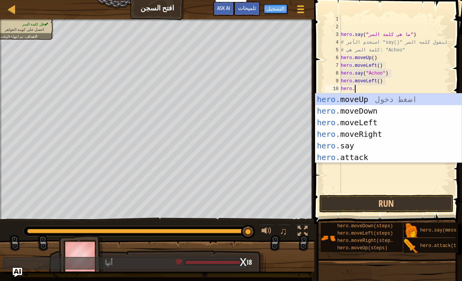
scroll to position [4, 1]
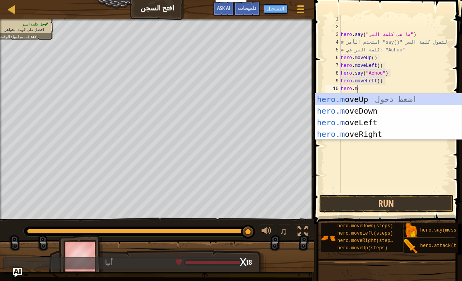
type textarea "[DOMAIN_NAME]"
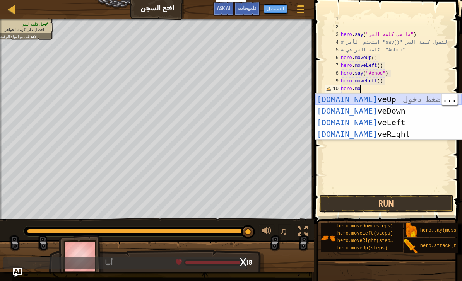
click at [409, 97] on div "hero.mo veUp اضغط دخول hero.mo veDown اضغط دخول hero.mo veLeft اضغط دخول hero.m…" at bounding box center [388, 129] width 146 height 70
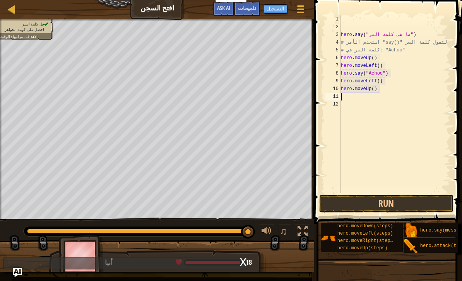
click at [383, 208] on button "Run" at bounding box center [386, 204] width 134 height 18
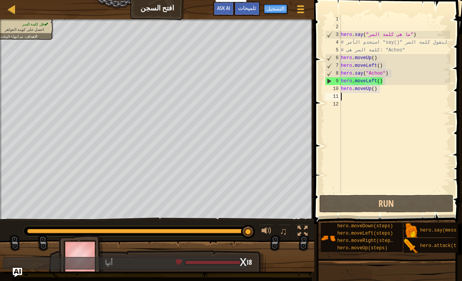
click at [386, 206] on button "Run" at bounding box center [386, 204] width 134 height 18
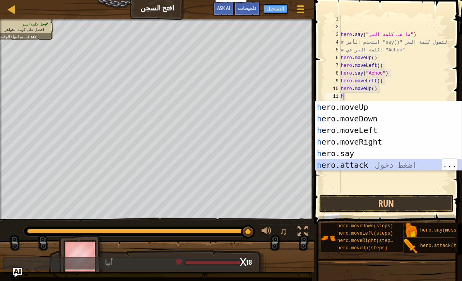
click at [394, 166] on div "h ero.moveUp اضغط دخول h ero.moveDown اضغط دخول h ero.moveLeft اضغط دخول h ero.…" at bounding box center [388, 147] width 146 height 93
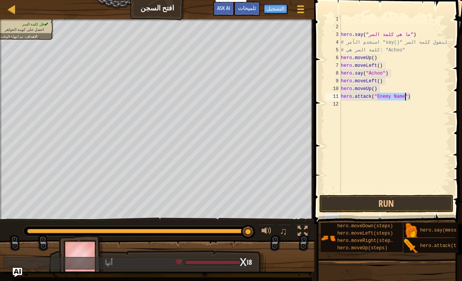
click at [389, 202] on button "Run" at bounding box center [386, 204] width 134 height 18
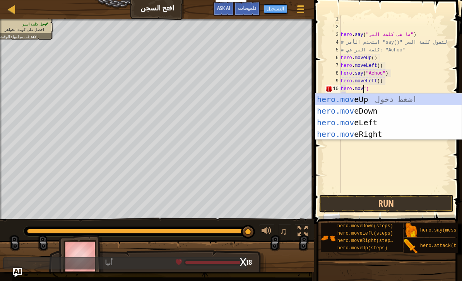
scroll to position [4, 2]
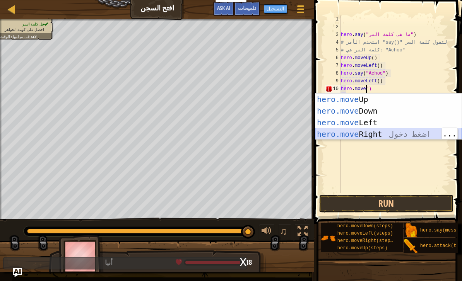
click at [383, 133] on div "hero.move Up اضغط دخول hero.move Down اضغط دخول hero.move Left اضغط دخول hero.m…" at bounding box center [388, 129] width 146 height 70
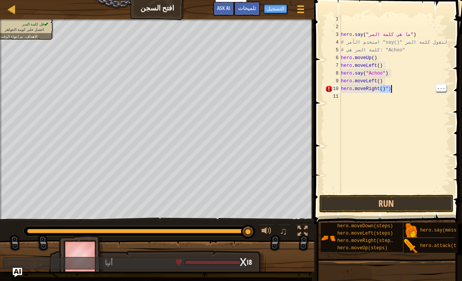
type textarea "hero.moveRight"
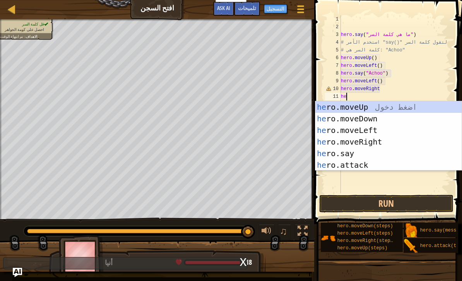
scroll to position [4, 0]
type textarea "hero"
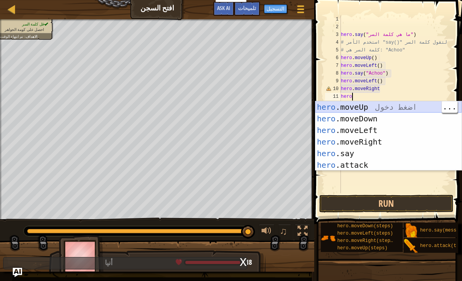
click at [416, 107] on div "hero .moveUp اضغط دخول hero .moveDown اضغط دخول hero .moveLeft اضغط دخول hero .…" at bounding box center [388, 147] width 146 height 93
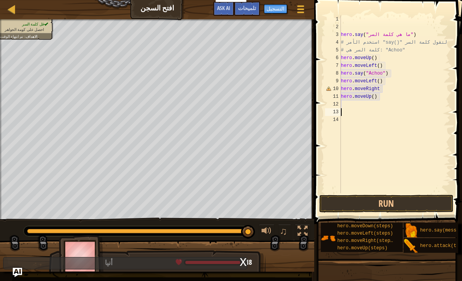
click at [412, 204] on button "Run" at bounding box center [386, 204] width 134 height 18
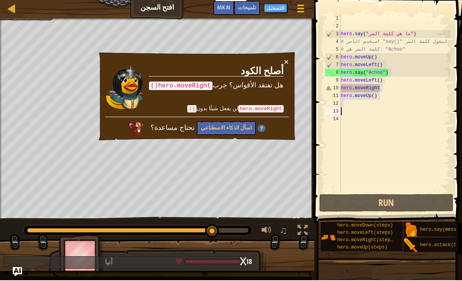
click at [290, 58] on div "× أصلح الكود هل تفتقد الأقواس؟ جرب hero.moveRight() hero.moveRight لن يفعل شيئً…" at bounding box center [196, 97] width 199 height 90
click at [286, 59] on button "×" at bounding box center [286, 62] width 5 height 8
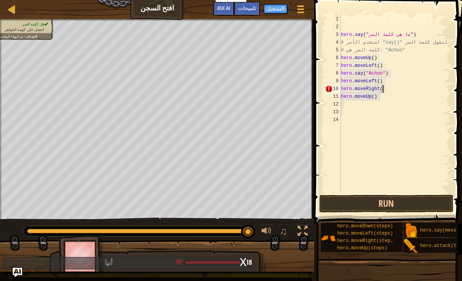
scroll to position [4, 3]
click at [391, 205] on button "Run" at bounding box center [386, 204] width 134 height 18
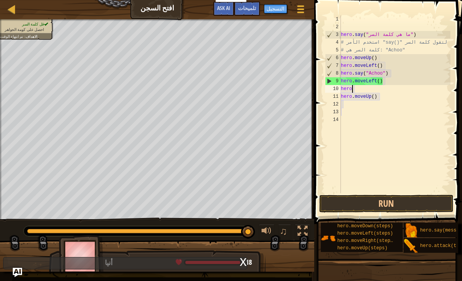
scroll to position [4, 0]
type textarea "h"
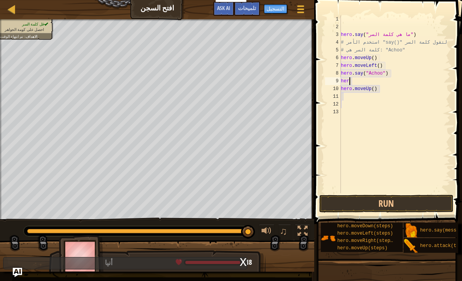
type textarea "h"
type textarea "hero.say("Achoo")"
click at [395, 195] on button "Run" at bounding box center [386, 204] width 134 height 18
type textarea "h"
type textarea "hero.moveUp()"
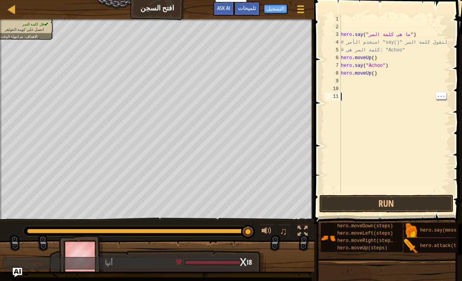
click at [431, 205] on button "Run" at bounding box center [386, 204] width 134 height 18
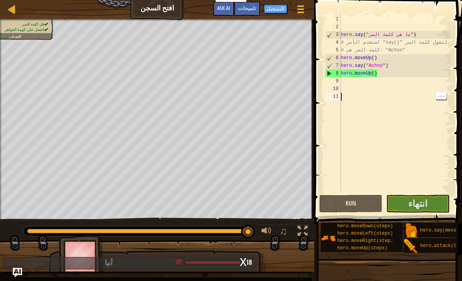
click at [420, 199] on span "انتهاء" at bounding box center [417, 203] width 19 height 12
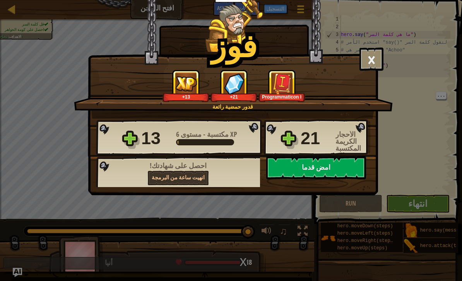
click at [351, 171] on button "امض قدما" at bounding box center [316, 167] width 100 height 23
select select "ar"
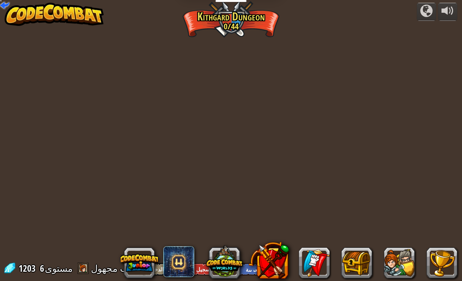
select select "ar"
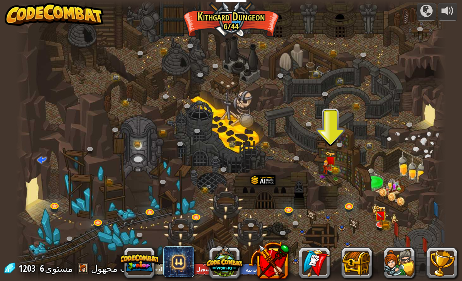
click at [332, 165] on img at bounding box center [330, 160] width 11 height 17
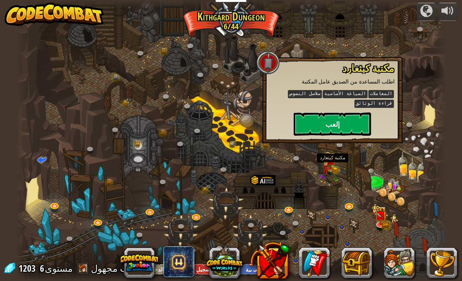
click at [359, 127] on button "إلعب" at bounding box center [332, 124] width 77 height 23
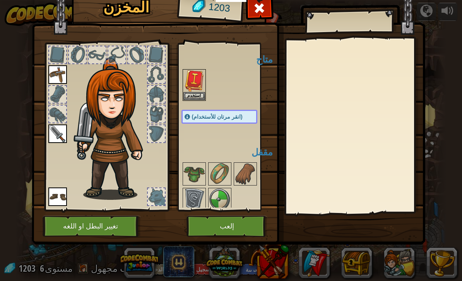
click at [196, 96] on button "استخدم" at bounding box center [194, 96] width 22 height 8
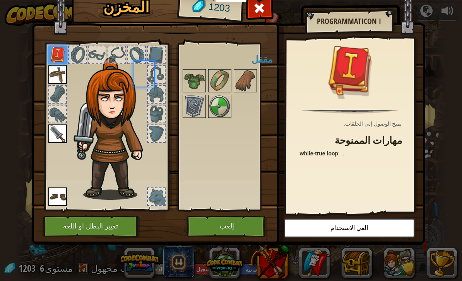
click at [197, 90] on img at bounding box center [194, 81] width 22 height 22
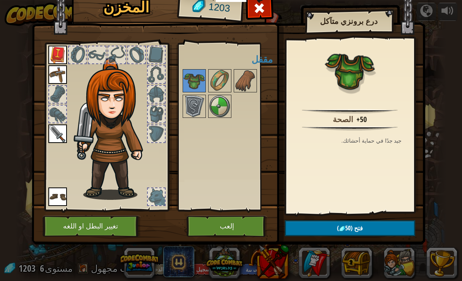
click at [248, 230] on button "إلعب" at bounding box center [226, 226] width 81 height 21
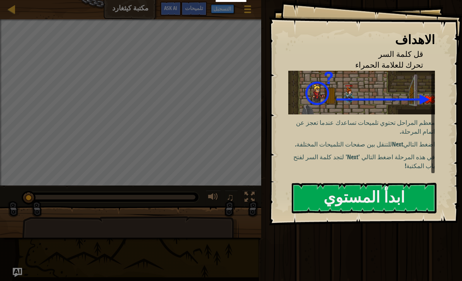
scroll to position [3, 0]
click at [371, 198] on button "ابدأ المستوي" at bounding box center [364, 198] width 145 height 31
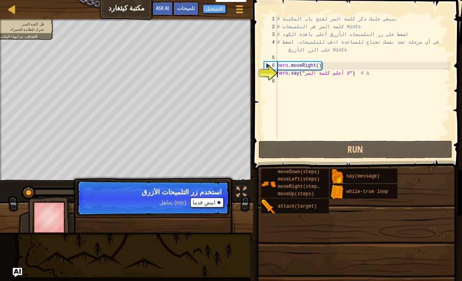
click at [178, 202] on span "تجاهل (esc)" at bounding box center [172, 203] width 27 height 6
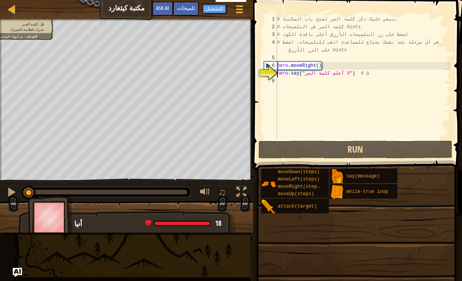
click at [192, 7] on span "تلميحات" at bounding box center [186, 7] width 18 height 7
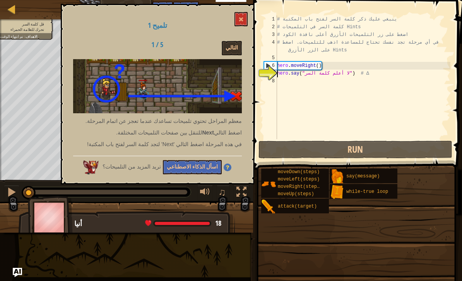
click at [235, 48] on button "التالي" at bounding box center [232, 48] width 20 height 14
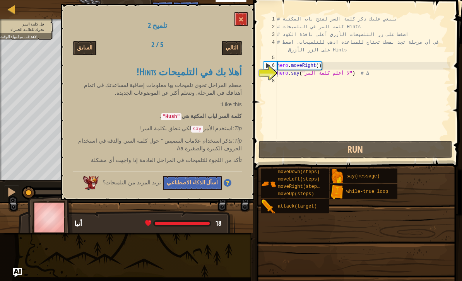
click at [242, 22] on span at bounding box center [240, 19] width 5 height 5
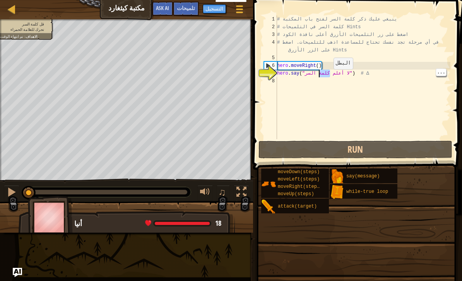
click at [193, 10] on span "تلميحات" at bounding box center [186, 7] width 18 height 7
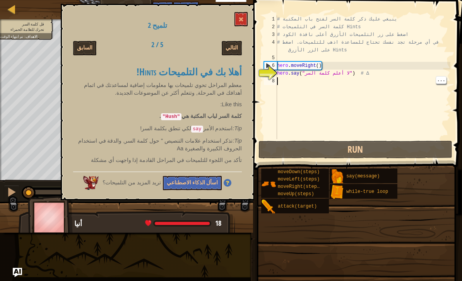
click at [318, 90] on div "# ينبغي عليك ذكر كلمة السر لفتح باب المكتبة # كلمة السر في التلميحات Hints # اض…" at bounding box center [362, 84] width 175 height 139
click at [356, 74] on div "# ينبغي عليك ذكر كلمة السر لفتح باب المكتبة # كلمة السر في التلميحات Hints # اض…" at bounding box center [362, 84] width 175 height 139
click at [351, 74] on div "# ينبغي عليك ذكر كلمة السر لفتح باب المكتبة # كلمة السر في التلميحات Hints # اض…" at bounding box center [362, 84] width 175 height 139
click at [347, 76] on div "# ينبغي عليك ذكر كلمة السر لفتح باب المكتبة # كلمة السر في التلميحات Hints # اض…" at bounding box center [362, 84] width 175 height 139
click at [329, 73] on div "# ينبغي عليك ذكر كلمة السر لفتح باب المكتبة # كلمة السر في التلميحات Hints # اض…" at bounding box center [362, 84] width 175 height 139
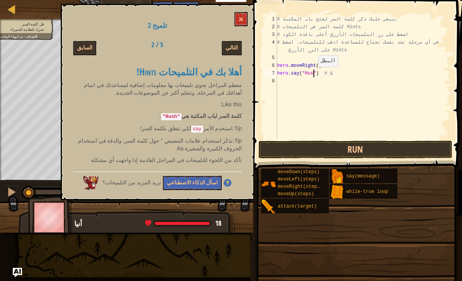
scroll to position [4, 3]
click at [393, 153] on button "Run" at bounding box center [355, 150] width 194 height 18
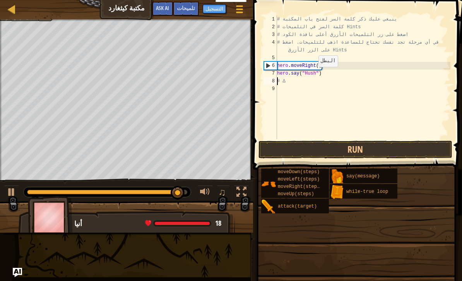
scroll to position [4, 0]
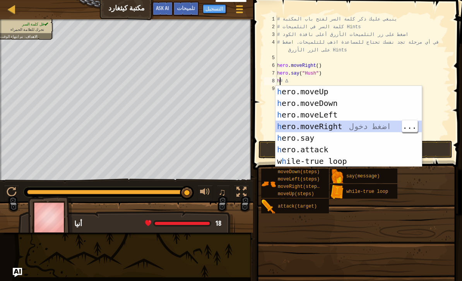
click at [351, 124] on div "h ero.moveUp اضغط دخول h ero.moveDown اضغط دخول h ero.moveLeft اضغط دخول h ero.…" at bounding box center [348, 138] width 146 height 104
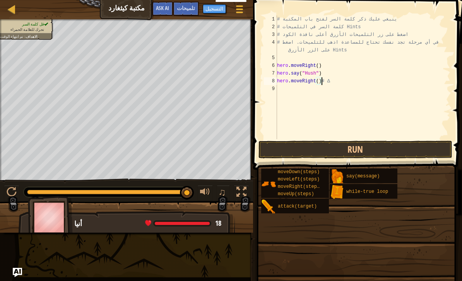
type textarea "# ∆"
click at [396, 143] on button "Run" at bounding box center [355, 150] width 194 height 18
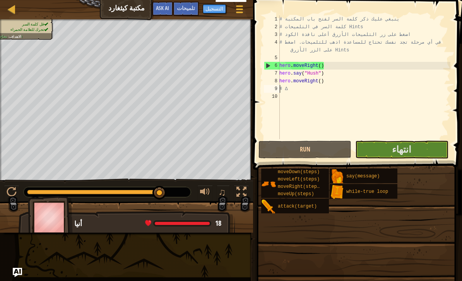
click at [419, 151] on button "انتهاء" at bounding box center [401, 150] width 93 height 18
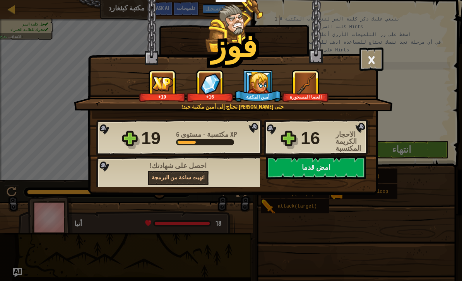
click at [342, 170] on button "امض قدما" at bounding box center [316, 167] width 100 height 23
select select "ar"
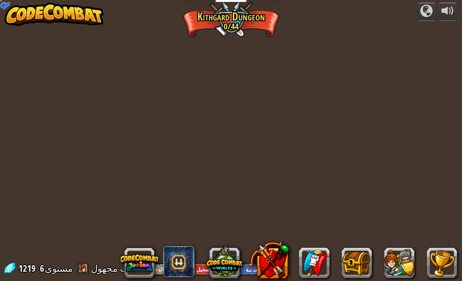
select select "ar"
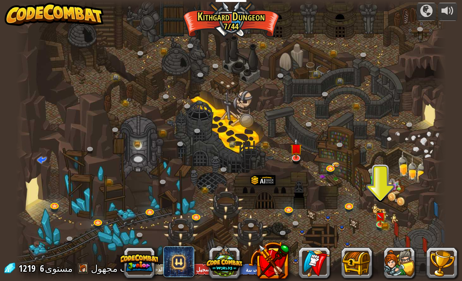
click at [390, 224] on div at bounding box center [231, 140] width 430 height 281
click at [383, 223] on img at bounding box center [380, 216] width 11 height 17
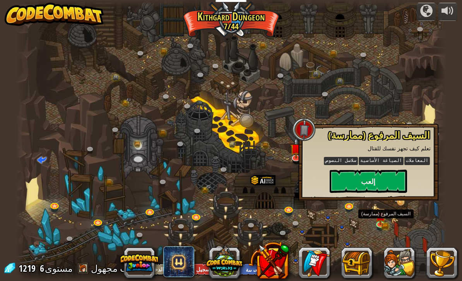
click at [395, 184] on button "إلعب" at bounding box center [368, 181] width 77 height 23
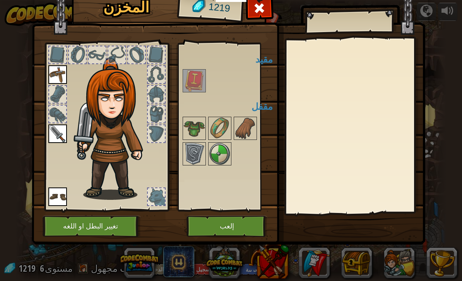
click at [244, 235] on button "إلعب" at bounding box center [226, 226] width 81 height 21
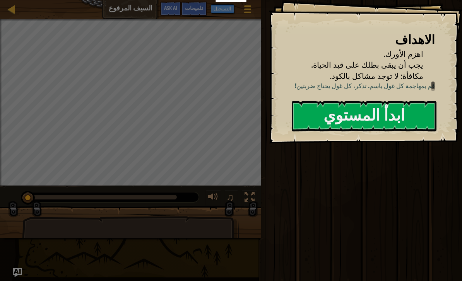
click at [398, 125] on button "ابدأ المستوي" at bounding box center [364, 116] width 145 height 31
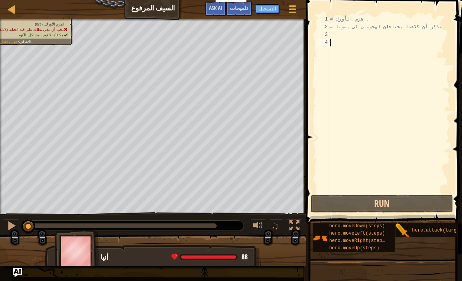
type textarea "h"
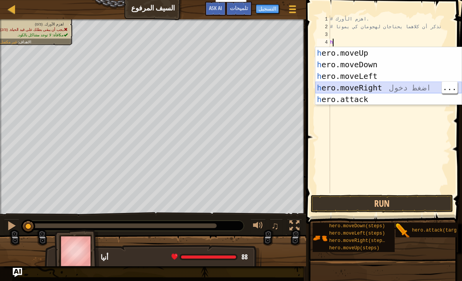
click at [391, 89] on div "h ero.moveUp اضغط دخول h ero.moveDown اضغط دخول h ero.moveLeft اضغط دخول h ero.…" at bounding box center [388, 87] width 146 height 81
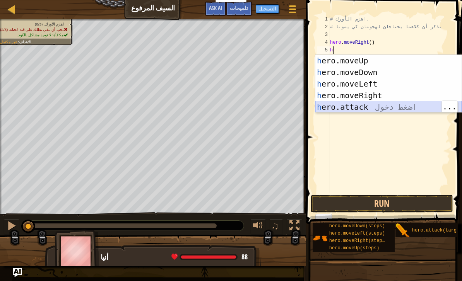
click at [381, 107] on div "h ero.moveUp اضغط دخول h ero.moveDown اضغط دخول h ero.moveLeft اضغط دخول h ero.…" at bounding box center [388, 95] width 146 height 81
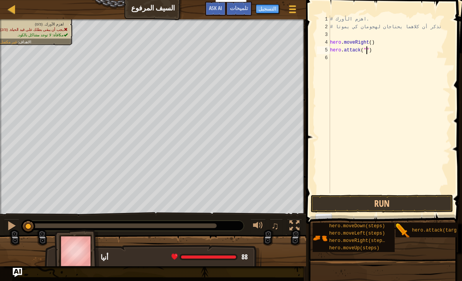
scroll to position [4, 3]
type textarea "hero.attack("Rig")"
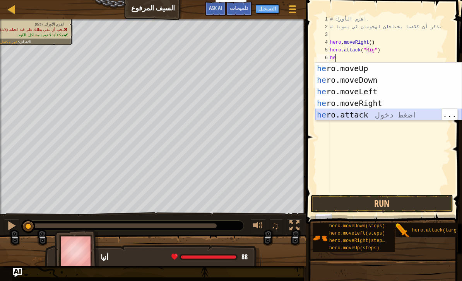
click at [371, 115] on div "he ro.moveUp اضغط دخول he ro.moveDown اضغط دخول he ro.moveLeft اضغط دخول he ro.…" at bounding box center [388, 103] width 146 height 81
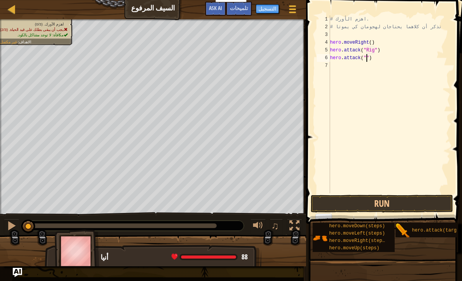
scroll to position [4, 3]
type textarea "hero.attack("Rig")"
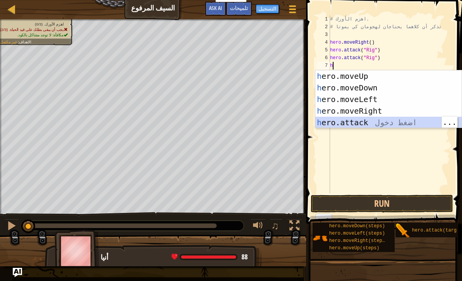
click at [383, 124] on div "h ero.moveUp اضغط دخول h ero.moveDown اضغط دخول h ero.moveLeft اضغط دخول h ero.…" at bounding box center [388, 110] width 146 height 81
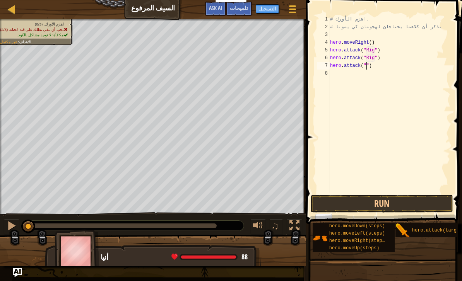
scroll to position [4, 3]
type textarea "hero.attack("Gurt")"
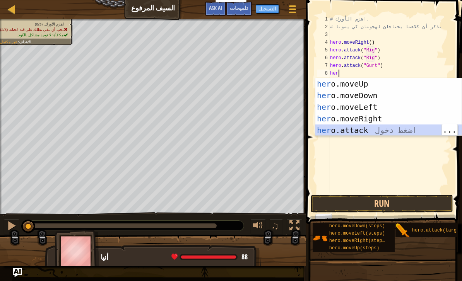
click at [357, 131] on div "her o.moveUp اضغط دخول her o.moveDown اضغط دخول her o.moveLeft اضغط دخول her o.…" at bounding box center [388, 118] width 146 height 81
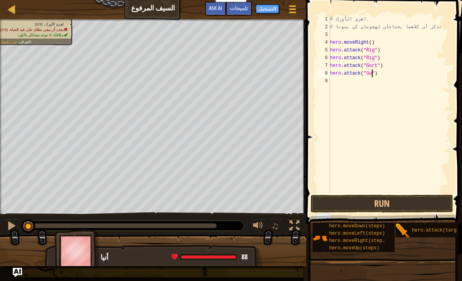
scroll to position [4, 3]
type textarea "hero.attack("Gurt")"
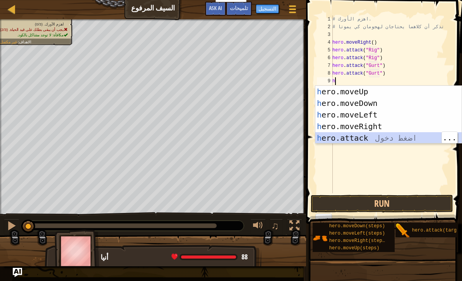
click at [373, 142] on div "h ero.moveUp اضغط دخول h ero.moveDown اضغط دخول h ero.moveLeft اضغط دخول h ero.…" at bounding box center [388, 126] width 146 height 81
type textarea "hero.attack("Enemy Name")"
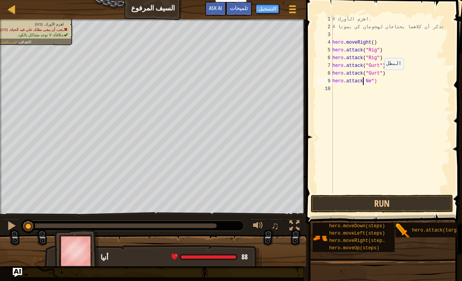
type textarea "hero.attac Ne")"
click at [354, 91] on div "# اهزم الأورك. # تذكر أن كلاهما يحتاجان لهجومان كي يموتا hero . moveRight ( ) h…" at bounding box center [391, 111] width 120 height 193
type textarea "hero.attac Ne")"
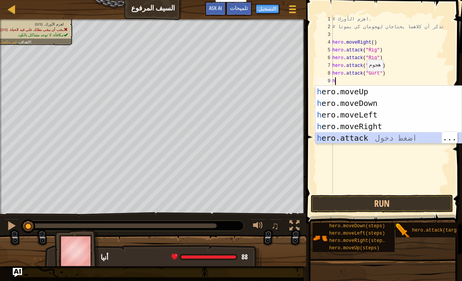
click at [360, 137] on div "h ero.moveUp اضغط دخول h ero.moveDown اضغط دخول h ero.moveLeft اضغط دخول h ero.…" at bounding box center [388, 126] width 146 height 81
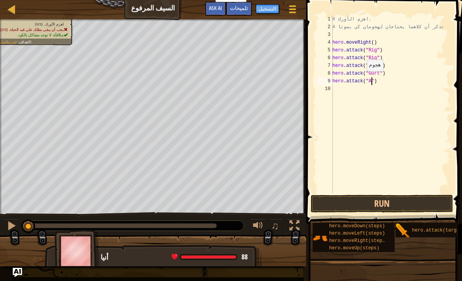
scroll to position [4, 3]
type textarea "hero.attack("Ack")"
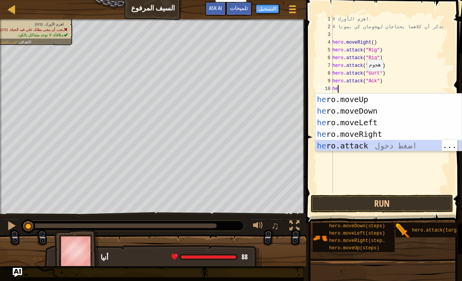
click at [403, 147] on div "he ro.moveUp اضغط دخول he ro.moveDown اضغط دخول he ro.moveLeft اضغط دخول he ro.…" at bounding box center [388, 134] width 146 height 81
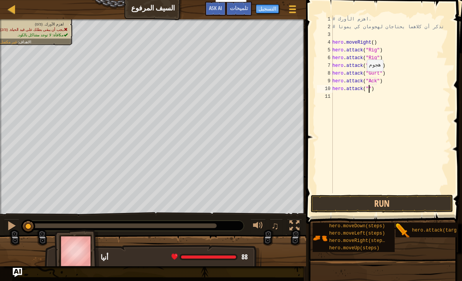
scroll to position [4, 3]
type textarea "hero.attack("Ack")"
click at [396, 204] on button "Run" at bounding box center [382, 204] width 142 height 18
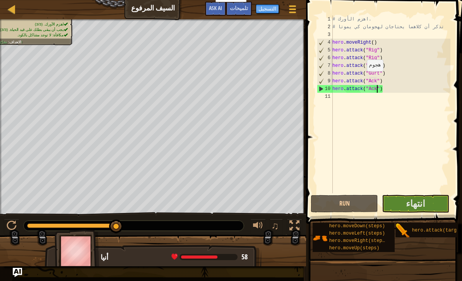
click at [425, 198] on span "انتهاء" at bounding box center [415, 203] width 19 height 12
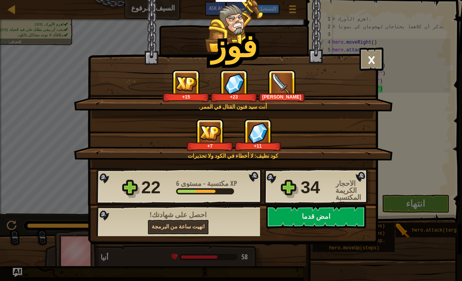
click at [341, 214] on button "امض قدما" at bounding box center [316, 216] width 100 height 23
select select "ar"
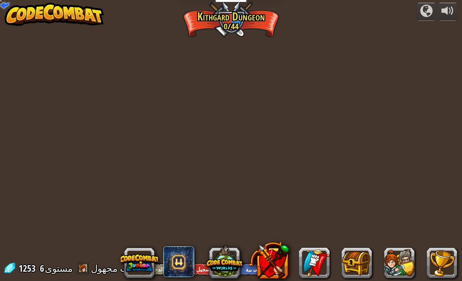
select select "ar"
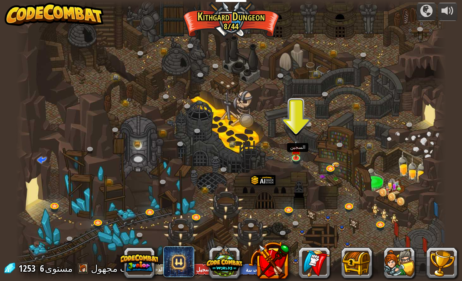
click at [295, 162] on link at bounding box center [296, 159] width 15 height 12
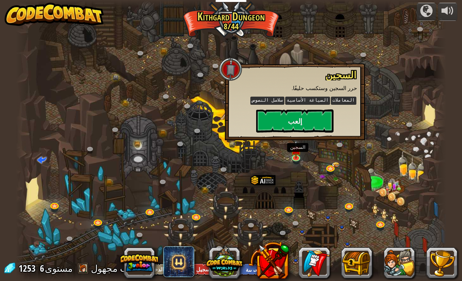
click at [319, 124] on button "إلعب" at bounding box center [294, 120] width 77 height 23
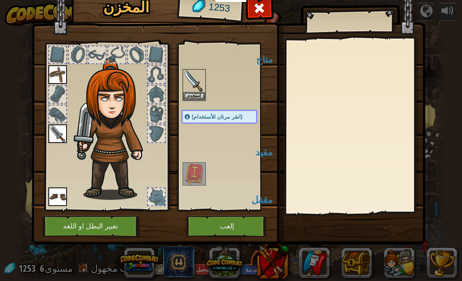
click at [184, 82] on img at bounding box center [194, 81] width 22 height 22
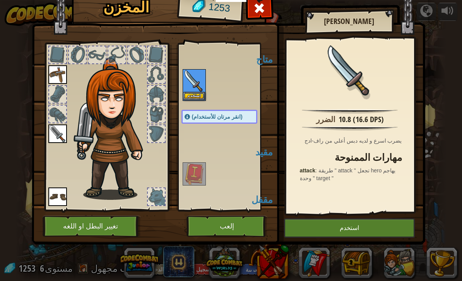
click at [316, 231] on button "استخدم" at bounding box center [349, 228] width 131 height 19
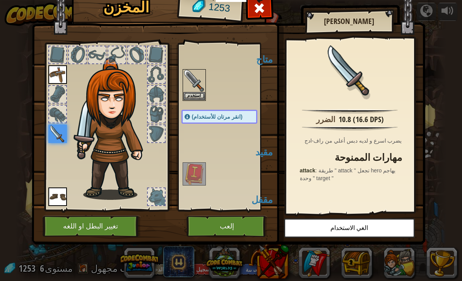
click at [224, 236] on button "إلعب" at bounding box center [226, 226] width 81 height 21
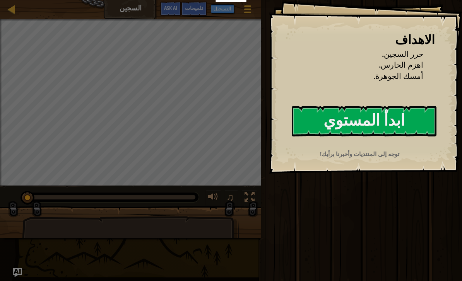
click at [414, 123] on button "ابدأ المستوي" at bounding box center [364, 121] width 145 height 31
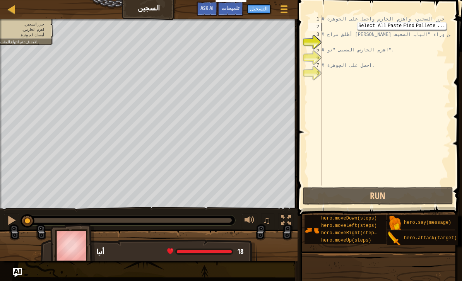
click at [233, 9] on span "تلميحات" at bounding box center [230, 7] width 18 height 7
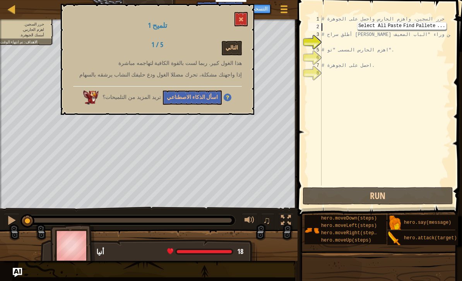
click at [236, 46] on button "التالي" at bounding box center [232, 48] width 20 height 14
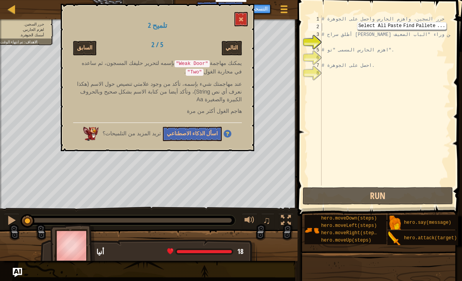
click at [236, 38] on div "تلميح 2 السابق 2 / 5 التالي يمكنك مهاجمة "Weak Door" بإسمه لتحرير حليفك المسجون…" at bounding box center [157, 77] width 193 height 147
click at [233, 39] on div "تلميح 2 السابق 2 / 5 التالي يمكنك مهاجمة "Weak Door" بإسمه لتحرير حليفك المسجون…" at bounding box center [157, 77] width 193 height 147
click at [235, 42] on button "التالي" at bounding box center [232, 48] width 20 height 14
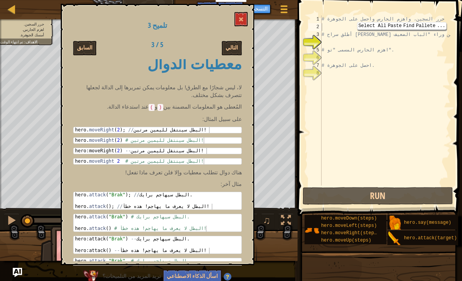
scroll to position [11, 0]
click at [233, 51] on button "التالي" at bounding box center [232, 48] width 20 height 14
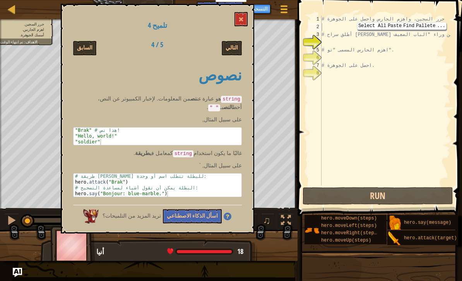
click at [239, 48] on button "التالي" at bounding box center [232, 48] width 20 height 14
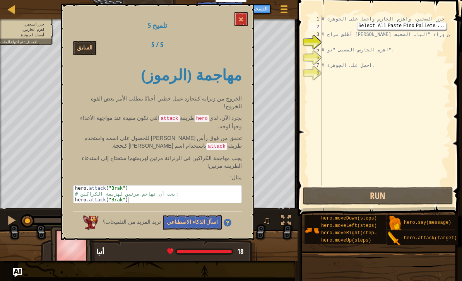
click at [247, 18] on button at bounding box center [240, 19] width 13 height 14
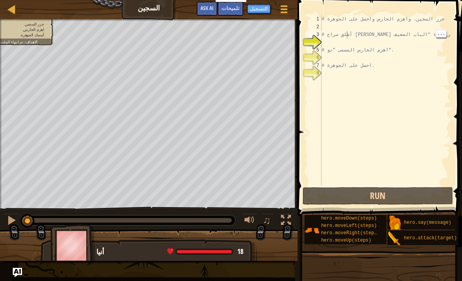
click at [345, 32] on div "# حرر السجين، واهزم الحارس واحصل على الجوهرة # أطلق سراح باتريك من وراء "الباب …" at bounding box center [385, 108] width 130 height 186
type textarea "# أطلق سراح [PERSON_NAME] من وراء "الباب الضعيف"."
click at [338, 29] on div "# حرر السجين، واهزم الحارس واحصل على الجوهرة # أطلق سراح باتريك من وراء "الباب …" at bounding box center [385, 108] width 130 height 186
type textarea "h"
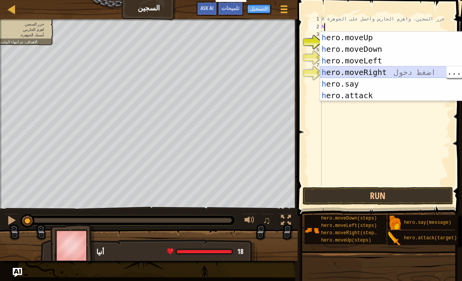
click at [379, 71] on div "h ero.moveUp اضغط دخول h ero.moveDown اضغط دخول h ero.moveLeft اضغط دخول h ero.…" at bounding box center [393, 78] width 146 height 93
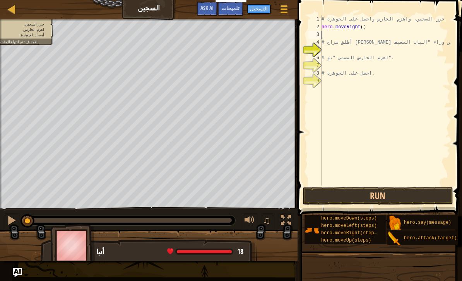
type textarea "h"
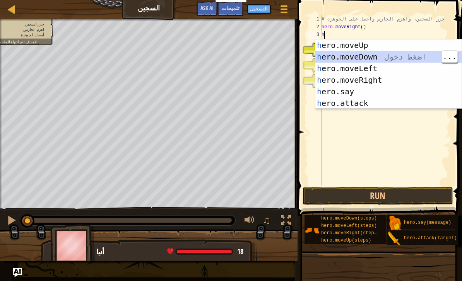
click at [406, 57] on div "h ero.moveUp اضغط دخول h ero.moveDown اضغط دخول h ero.moveLeft اضغط دخول h ero.…" at bounding box center [388, 85] width 146 height 93
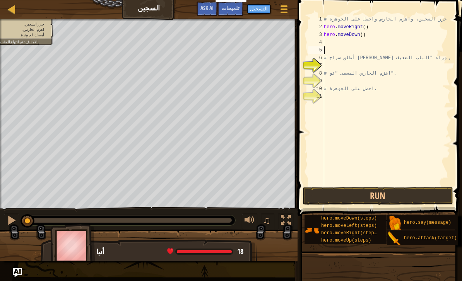
click at [407, 198] on button "Run" at bounding box center [378, 196] width 150 height 18
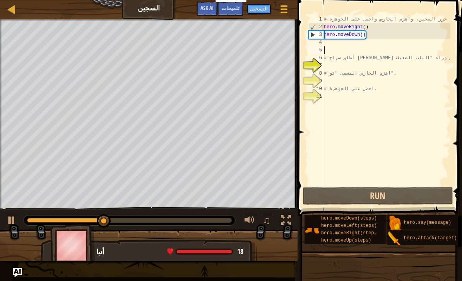
click at [231, 6] on span "تلميحات" at bounding box center [230, 7] width 18 height 7
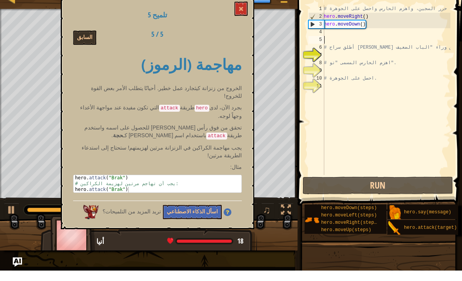
click at [188, 215] on button "اسأل الذكاء الاصطناعي" at bounding box center [192, 222] width 59 height 14
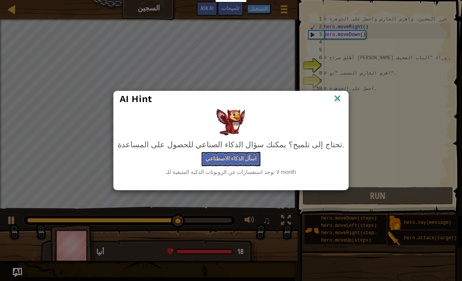
click at [234, 161] on button "اسأل الذكاء الاصطناعي" at bounding box center [231, 159] width 59 height 14
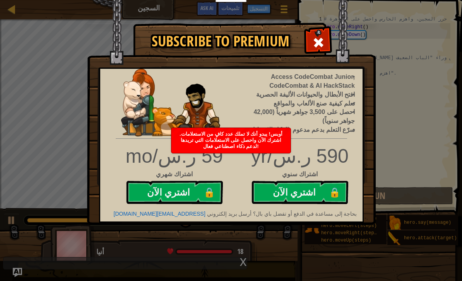
click at [327, 44] on div at bounding box center [318, 41] width 24 height 24
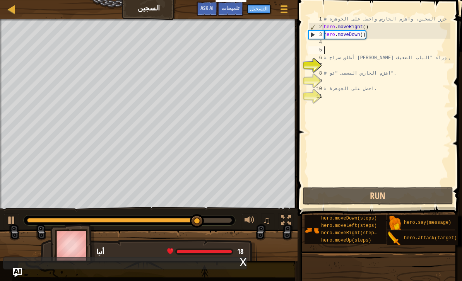
click at [207, 7] on span "Ask AI" at bounding box center [206, 7] width 13 height 7
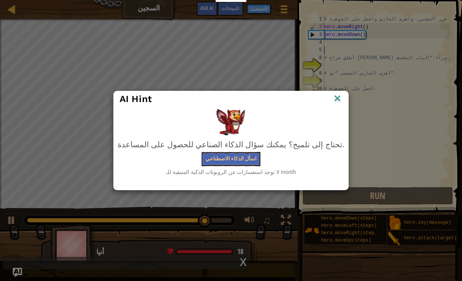
click at [328, 96] on div "AI Hint" at bounding box center [231, 99] width 235 height 16
click at [309, 101] on div "AI Hint" at bounding box center [231, 99] width 223 height 12
click at [333, 96] on div "AI Hint تحتاج إلى تلميح؟ يمكنك سؤال الذكاء الصناعي للحصول على المساعدة. اسأل ال…" at bounding box center [231, 140] width 462 height 281
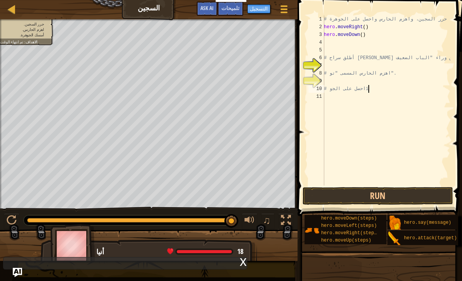
type textarea "# احصل على الجو"
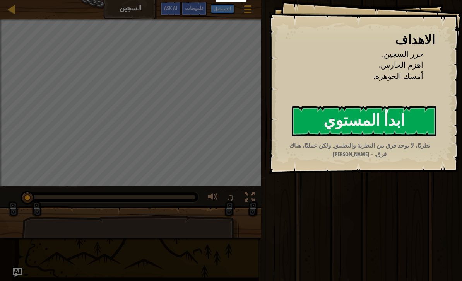
click at [431, 118] on button "ابدأ المستوي" at bounding box center [364, 121] width 145 height 31
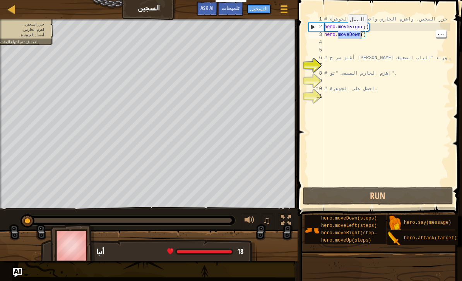
type textarea "hero.moveDown()"
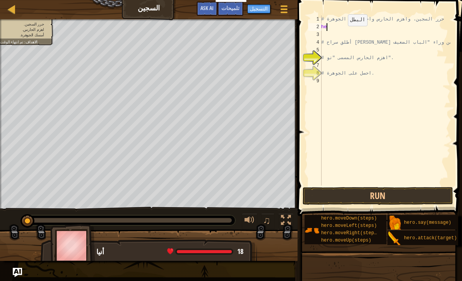
type textarea "h"
type textarea "# حرر السجين، واهزم الحارس واحصل على الجوهرة"
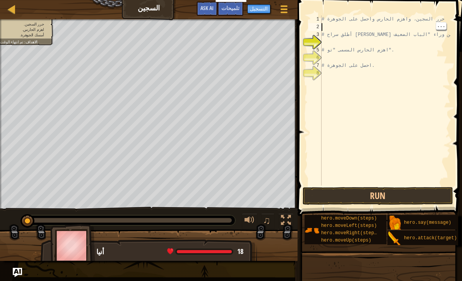
type textarea "h"
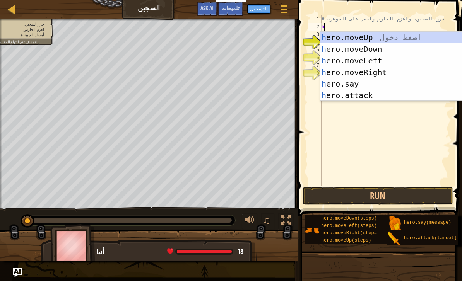
scroll to position [4, 0]
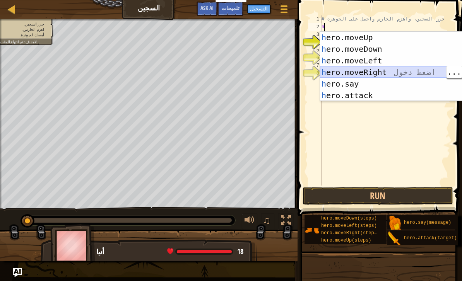
click at [395, 71] on div "h ero.moveUp اضغط دخول h ero.moveDown اضغط دخول h ero.moveLeft اضغط دخول h ero.…" at bounding box center [393, 78] width 146 height 93
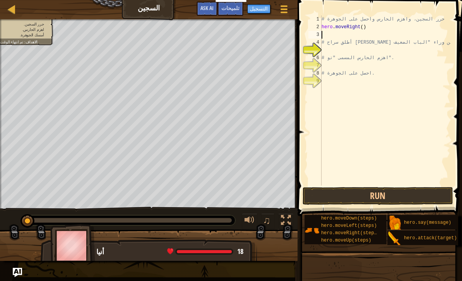
type textarea "h"
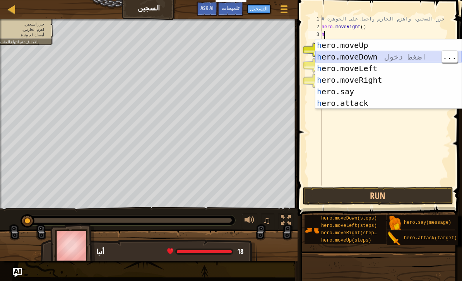
click at [415, 57] on div "h ero.moveUp اضغط دخول h ero.moveDown اضغط دخول h ero.moveLeft اضغط دخول h ero.…" at bounding box center [388, 85] width 146 height 93
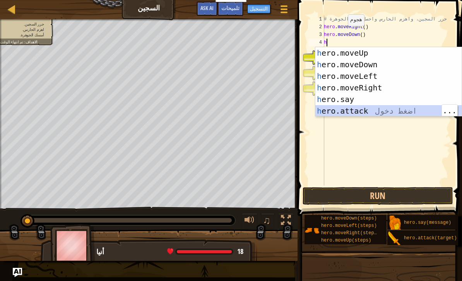
click at [400, 109] on div "h ero.moveUp اضغط دخول h ero.moveDown اضغط دخول h ero.moveLeft اضغط دخول h ero.…" at bounding box center [388, 93] width 146 height 93
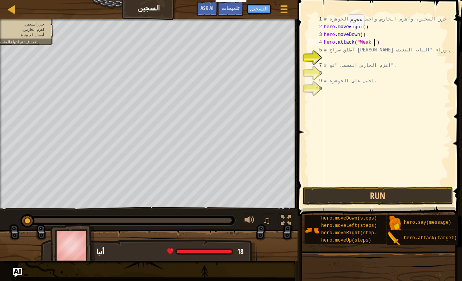
scroll to position [4, 5]
type textarea "hero.attack("Weak Door")"
click at [425, 191] on button "Run" at bounding box center [378, 196] width 150 height 18
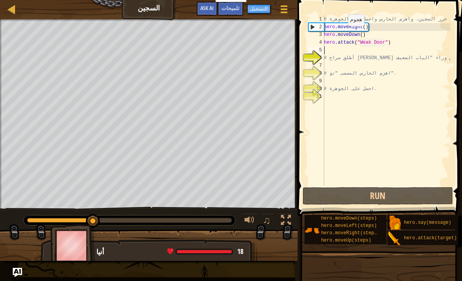
scroll to position [4, 0]
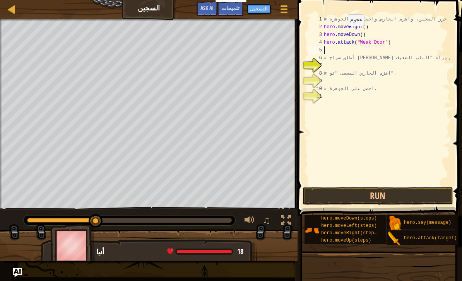
type textarea "h"
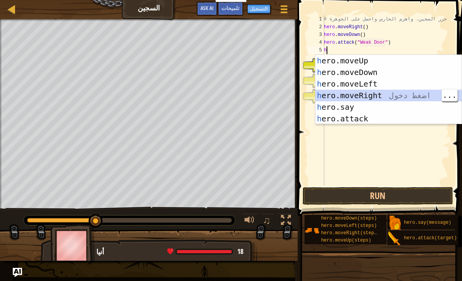
click at [397, 94] on div "h ero.moveUp اضغط دخول h ero.moveDown اضغط دخول h ero.moveLeft اضغط دخول h ero.…" at bounding box center [388, 101] width 146 height 93
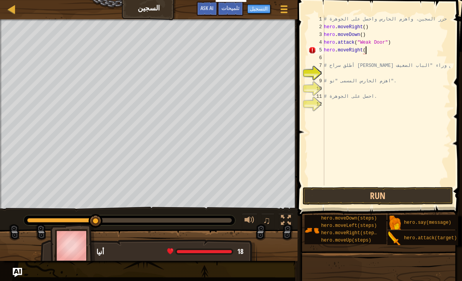
scroll to position [4, 3]
type textarea "hero.moveRight(4)"
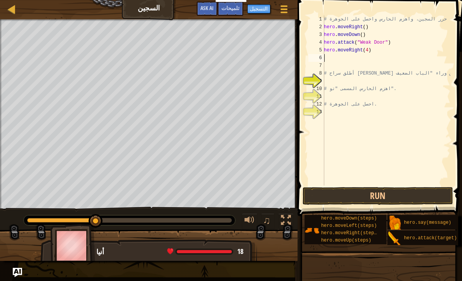
type textarea "h"
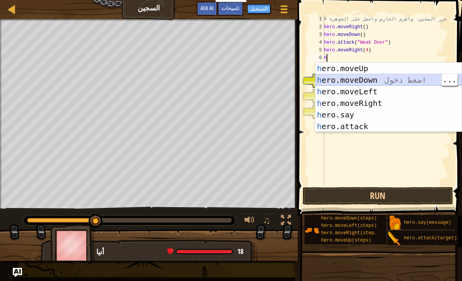
click at [401, 81] on div "h ero.moveUp اضغط دخول h ero.moveDown اضغط دخول h ero.moveLeft اضغط دخول h ero.…" at bounding box center [388, 109] width 146 height 93
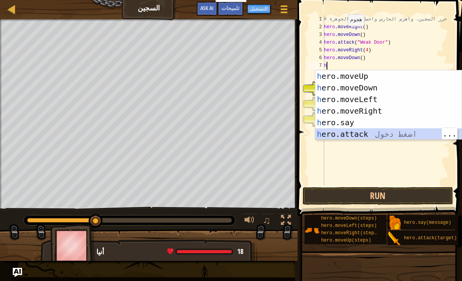
click at [371, 134] on div "h ero.moveUp اضغط دخول h ero.moveDown اضغط دخول h ero.moveLeft اضغط دخول h ero.…" at bounding box center [388, 116] width 146 height 93
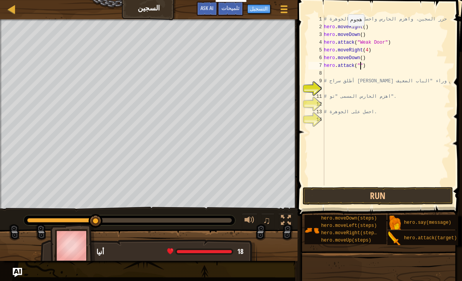
scroll to position [4, 3]
type textarea "hero.attack("Tow")"
click at [234, 10] on span "تلميحات" at bounding box center [230, 7] width 18 height 7
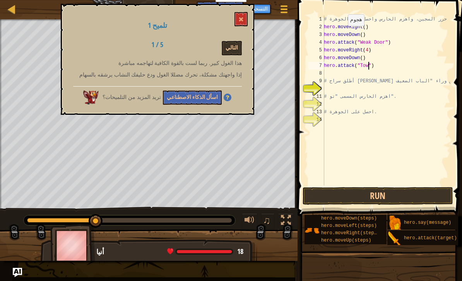
click at [238, 46] on button "التالي" at bounding box center [232, 48] width 20 height 14
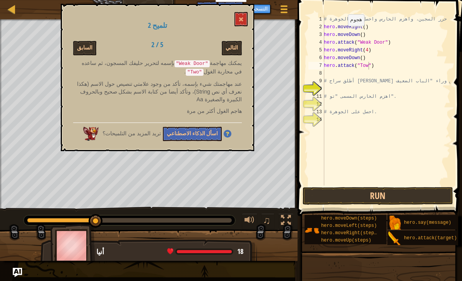
click at [237, 48] on button "التالي" at bounding box center [232, 48] width 20 height 14
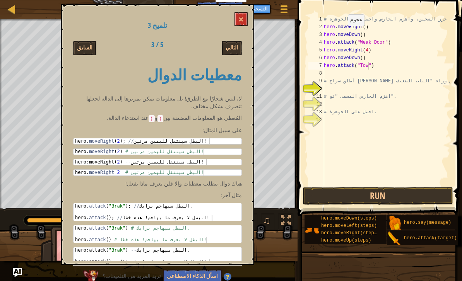
click at [238, 49] on button "التالي" at bounding box center [232, 48] width 20 height 14
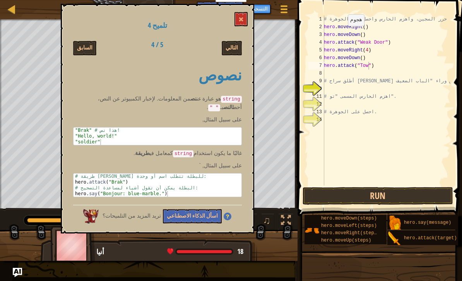
click at [238, 49] on button "التالي" at bounding box center [232, 48] width 20 height 14
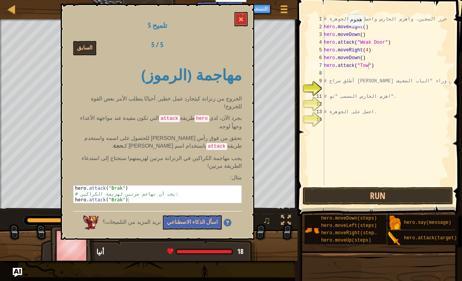
click at [243, 18] on span at bounding box center [240, 19] width 5 height 5
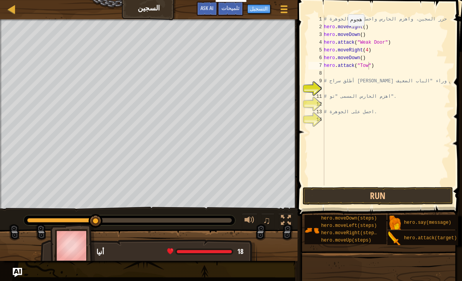
click at [403, 190] on button "Run" at bounding box center [378, 196] width 150 height 18
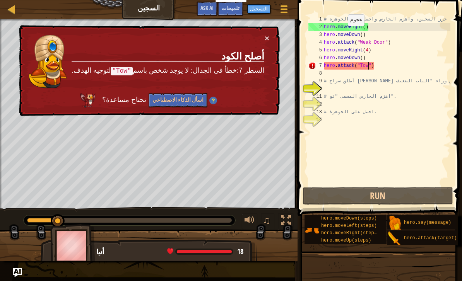
click at [265, 38] on button "×" at bounding box center [267, 38] width 5 height 8
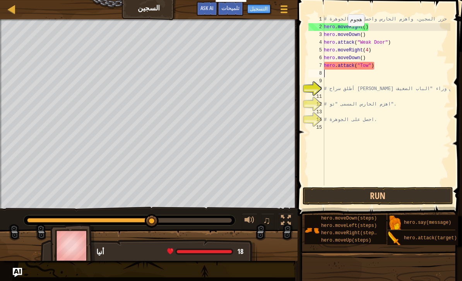
scroll to position [4, 0]
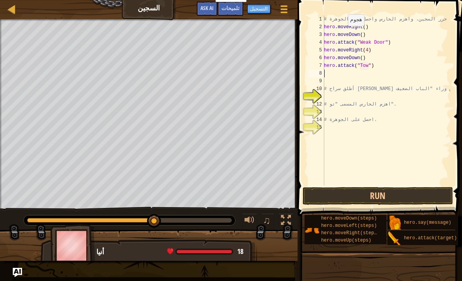
type textarea "h"
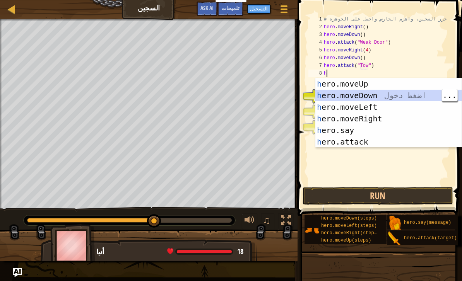
click at [406, 96] on div "h ero.moveUp اضغط دخول h ero.moveDown اضغط دخول h ero.moveLeft اضغط دخول h ero.…" at bounding box center [388, 124] width 146 height 93
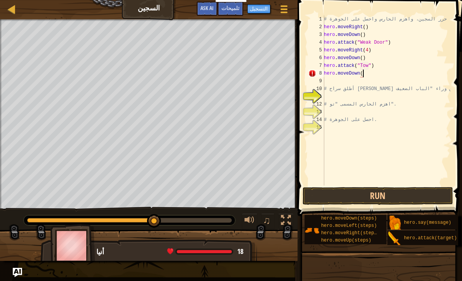
scroll to position [4, 3]
type textarea "hero.moveDown(2)"
click at [377, 188] on button "Run" at bounding box center [378, 196] width 150 height 18
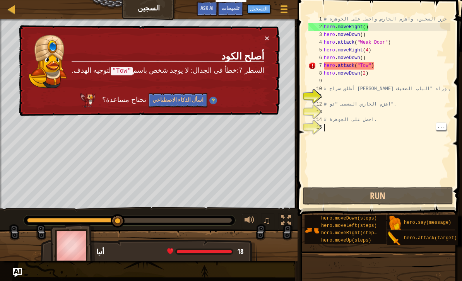
click at [268, 39] on button "×" at bounding box center [267, 38] width 5 height 8
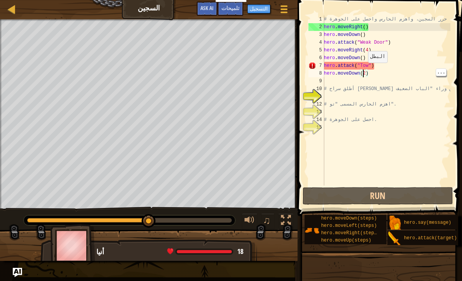
type textarea "hero.attack("Tow")"
click at [366, 68] on div "# حرر السجين، واهزم الحارس واحصل على الجوهرة hero . moveRight ( ) hero . moveDo…" at bounding box center [386, 108] width 128 height 186
click at [405, 82] on div "# حرر السجين، واهزم الحارس واحصل على الجوهرة hero . moveRight ( ) hero . moveDo…" at bounding box center [386, 108] width 128 height 186
click at [393, 74] on div "# حرر السجين، واهزم الحارس واحصل على الجوهرة hero . moveRight ( ) hero . moveDo…" at bounding box center [386, 108] width 128 height 186
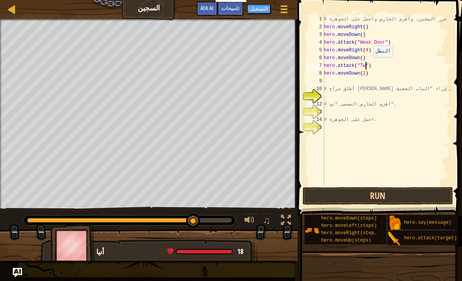
scroll to position [4, 3]
type textarea "hero.attack("Two")"
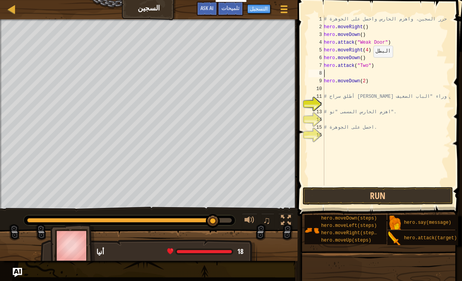
type textarea "hero.attack("Two")"
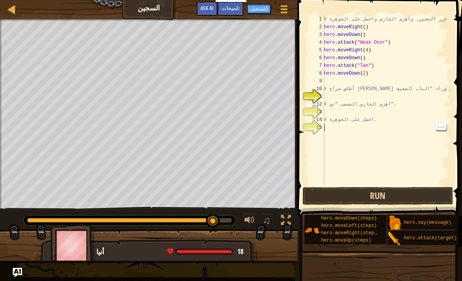
click at [412, 191] on button "Run" at bounding box center [378, 196] width 150 height 18
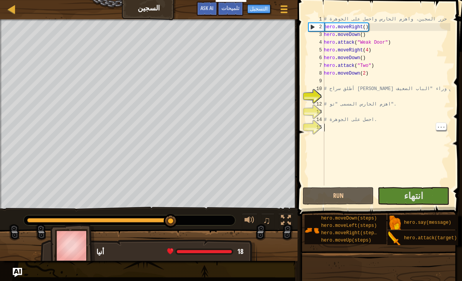
type textarea "h"
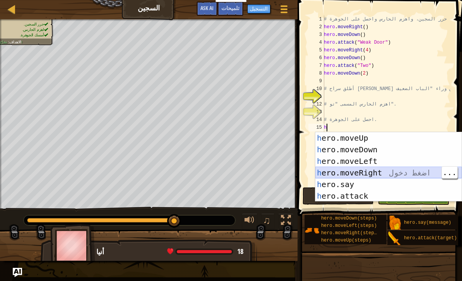
click at [400, 173] on div "h ero.moveUp اضغط دخول h ero.moveDown اضغط دخول h ero.moveLeft اضغط دخول h ero.…" at bounding box center [388, 178] width 146 height 93
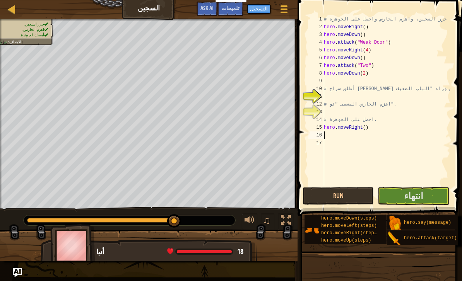
click at [433, 192] on button "انتهاء" at bounding box center [414, 196] width 72 height 18
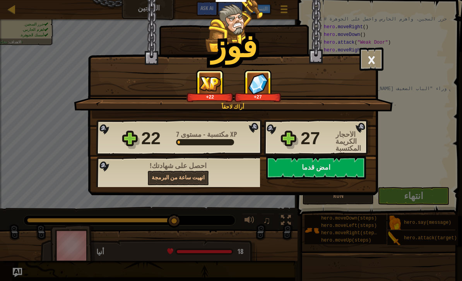
click at [457, 76] on div "فوز × ال[PERSON_NAME]! ... وذهب. معدل المستوى: أراك لاحقاً +22 +27 Reticulating…" at bounding box center [231, 140] width 462 height 281
click at [357, 163] on button "امض قدما" at bounding box center [316, 167] width 100 height 23
select select "ar"
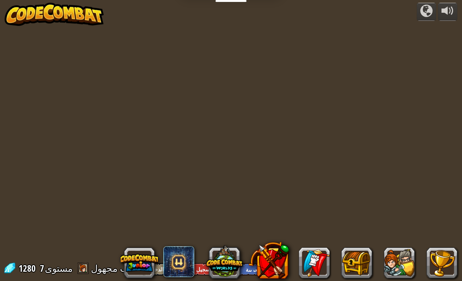
select select "ar"
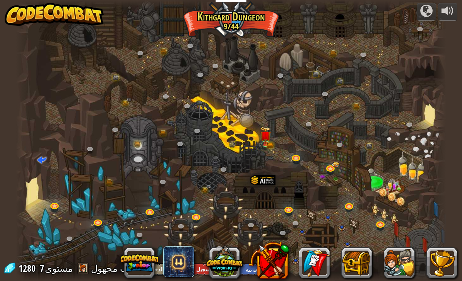
click at [299, 162] on link at bounding box center [296, 159] width 15 height 12
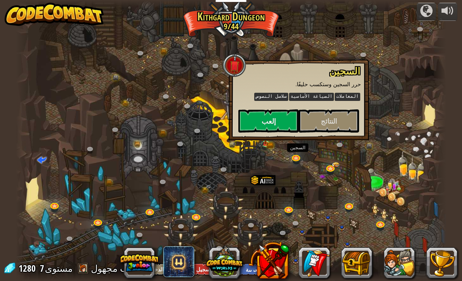
click at [345, 123] on button "النتائج" at bounding box center [329, 120] width 60 height 23
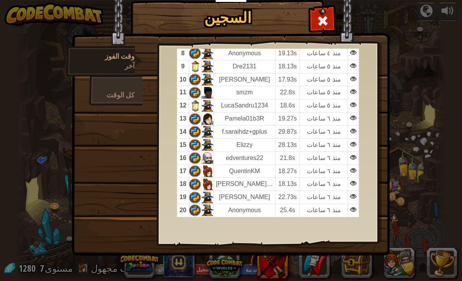
click at [433, 87] on div "السجين وقت الفوز آخر كل الوقت أفضل اللاعبين حسب وقت الفوز , آخر لاعب نقاط متى 1…" at bounding box center [231, 140] width 462 height 281
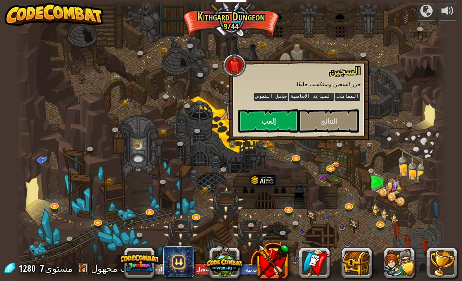
click at [234, 79] on div "السجين حرر السجين وستكسب حليفًا. المعاملات الصياغة الأساسية سلاسل النصوص النتائ…" at bounding box center [299, 100] width 140 height 81
click at [385, 46] on div at bounding box center [231, 140] width 430 height 281
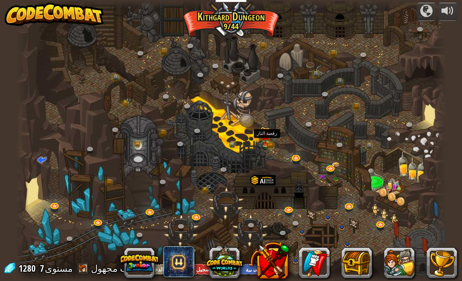
click at [271, 138] on img at bounding box center [265, 135] width 11 height 17
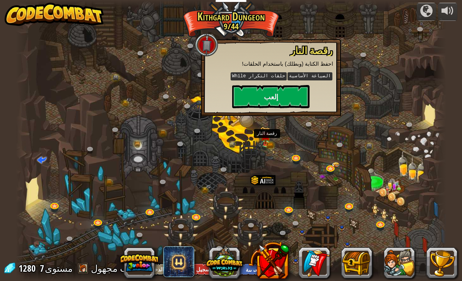
click at [290, 95] on button "إلعب" at bounding box center [270, 96] width 77 height 23
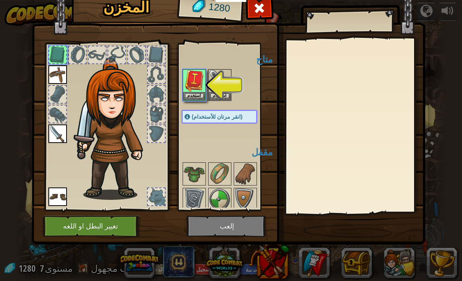
click at [203, 86] on img at bounding box center [194, 81] width 22 height 22
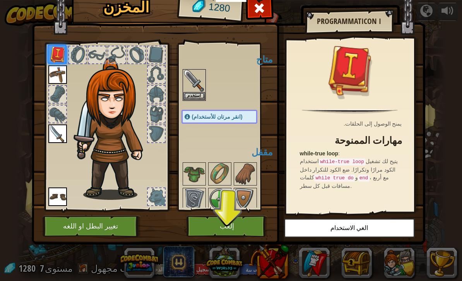
click at [451, 56] on div "المخزن 1280 متاح استخدم استخدم استخدم استخدم استخدم (انقر مرتان للأستخدام) مقفل…" at bounding box center [231, 140] width 462 height 281
click at [246, 229] on button "إلعب" at bounding box center [226, 226] width 81 height 21
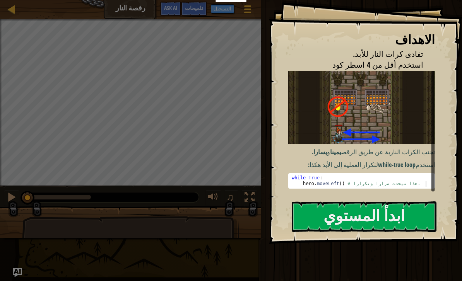
click at [391, 204] on button "ابدأ المستوي" at bounding box center [364, 217] width 145 height 31
